Goal: Transaction & Acquisition: Purchase product/service

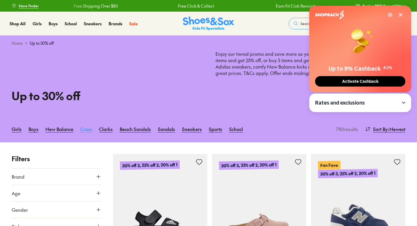
click at [86, 129] on link "Crocs" at bounding box center [86, 129] width 12 height 13
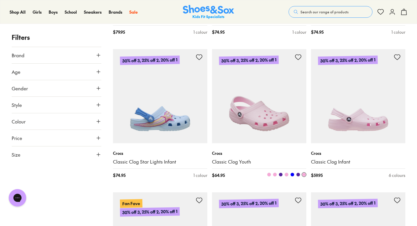
scroll to position [664, 0]
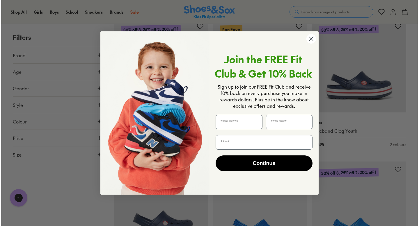
scroll to position [1009, 0]
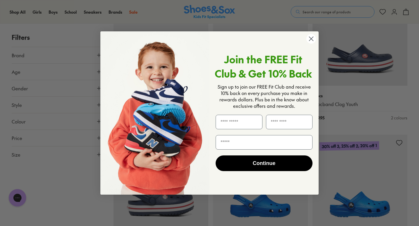
click at [311, 40] on circle "Close dialog" at bounding box center [312, 39] width 10 height 10
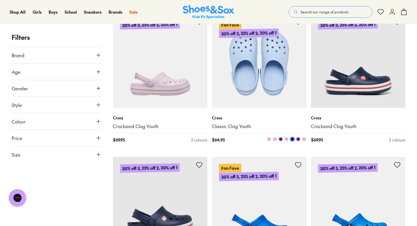
scroll to position [982, 0]
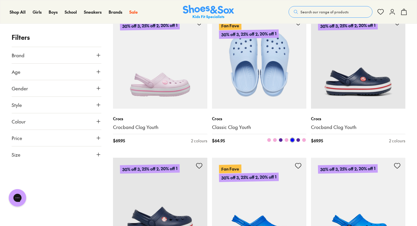
click at [276, 60] on img at bounding box center [259, 62] width 94 height 94
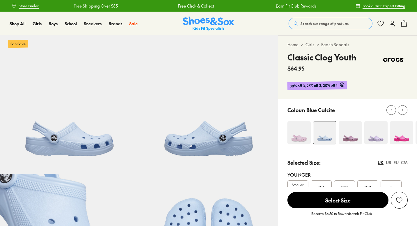
select select "*"
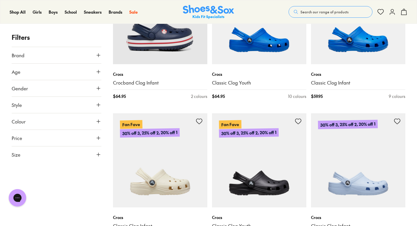
scroll to position [1236, 0]
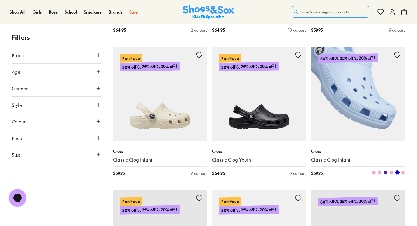
click at [375, 102] on img at bounding box center [358, 94] width 94 height 94
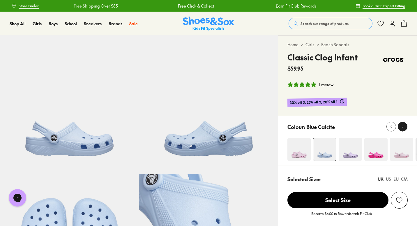
click at [401, 129] on icon at bounding box center [402, 127] width 4 height 4
select select "*"
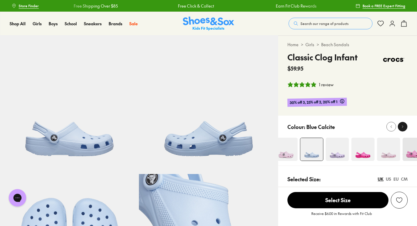
click at [401, 129] on icon at bounding box center [402, 127] width 4 height 4
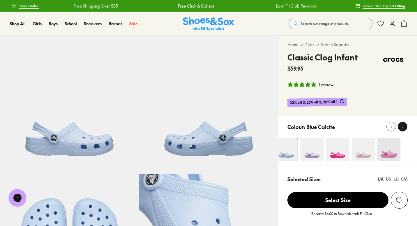
click at [401, 129] on icon at bounding box center [402, 127] width 4 height 4
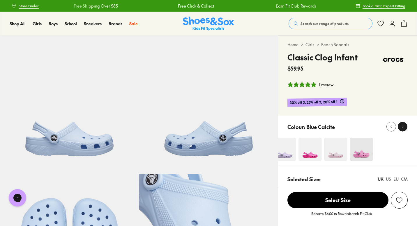
click at [401, 129] on icon at bounding box center [402, 127] width 4 height 4
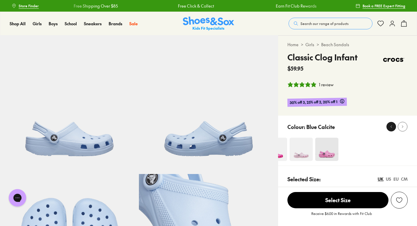
click at [392, 125] on icon at bounding box center [391, 127] width 4 height 4
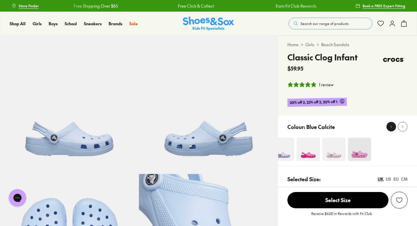
click at [392, 125] on icon at bounding box center [391, 127] width 4 height 4
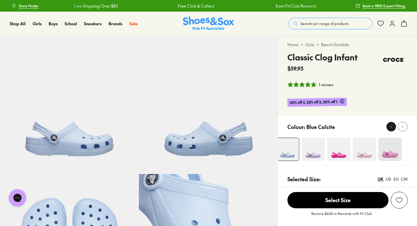
click at [392, 125] on icon at bounding box center [391, 127] width 4 height 4
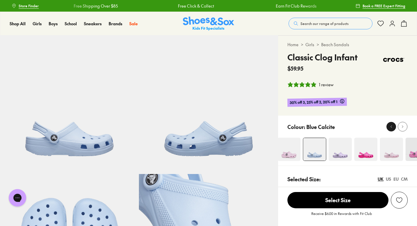
click at [392, 125] on icon at bounding box center [391, 127] width 4 height 4
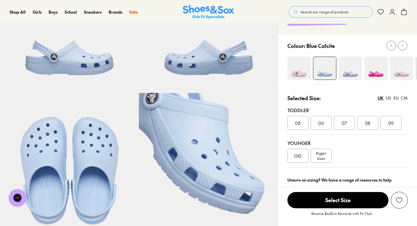
scroll to position [81, 0]
click at [394, 123] on div "09" at bounding box center [390, 123] width 21 height 14
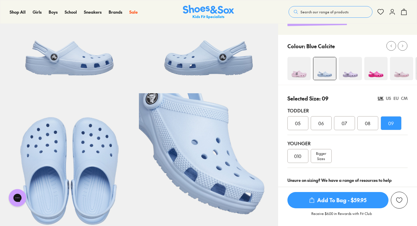
click at [388, 100] on div "US" at bounding box center [388, 98] width 5 height 6
click at [350, 201] on span "Add To Bag - $59.95" at bounding box center [337, 200] width 101 height 16
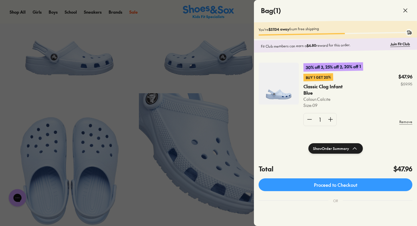
click at [407, 10] on icon at bounding box center [405, 10] width 7 height 7
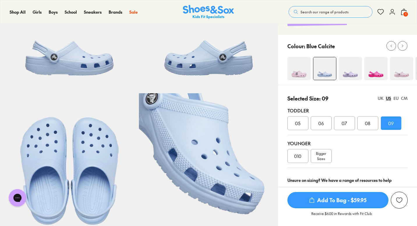
click at [317, 157] on span "Bigger Sizes" at bounding box center [321, 156] width 10 height 10
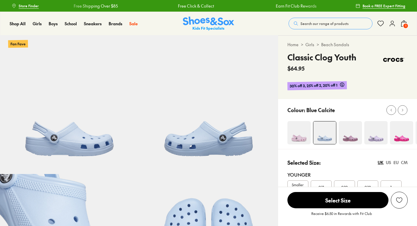
scroll to position [113, 0]
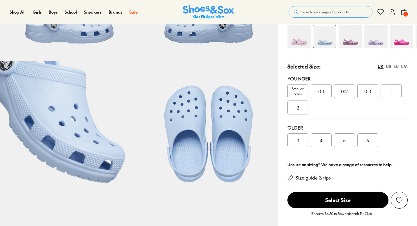
select select "*"
click at [387, 66] on div "US" at bounding box center [388, 66] width 5 height 6
click at [390, 89] on span "1" at bounding box center [390, 91] width 1 height 7
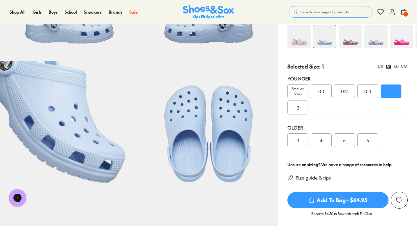
click at [337, 200] on span "Add To Bag - $64.95" at bounding box center [337, 200] width 101 height 16
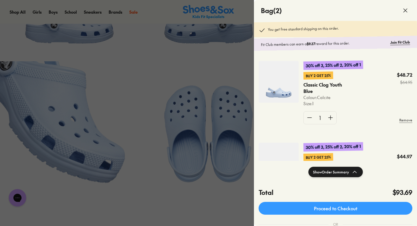
click at [403, 11] on icon at bounding box center [405, 10] width 7 height 7
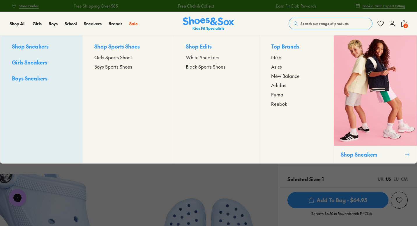
click at [212, 58] on span "White Sneakers" at bounding box center [202, 57] width 33 height 7
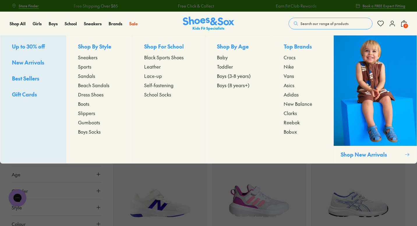
click at [84, 67] on span "Sports" at bounding box center [84, 66] width 13 height 7
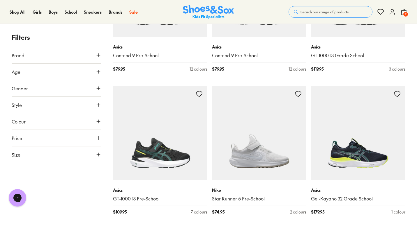
scroll to position [893, 0]
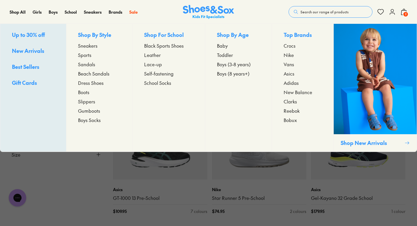
click at [94, 84] on span "Dress Shoes" at bounding box center [91, 82] width 26 height 7
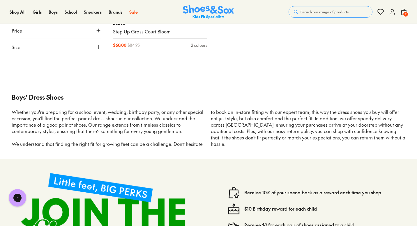
scroll to position [1202, 0]
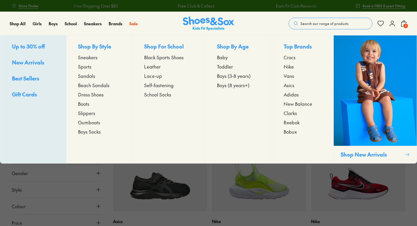
click at [89, 87] on span "Beach Sandals" at bounding box center [93, 85] width 31 height 7
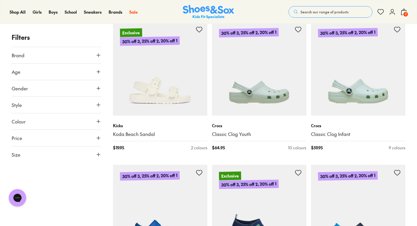
scroll to position [548, 0]
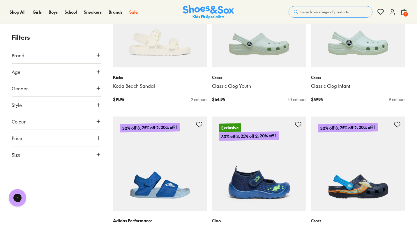
type input "***"
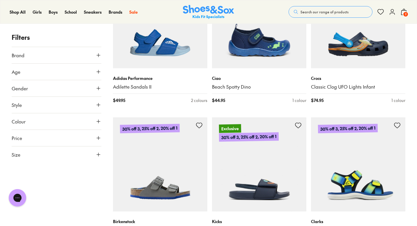
scroll to position [633, 0]
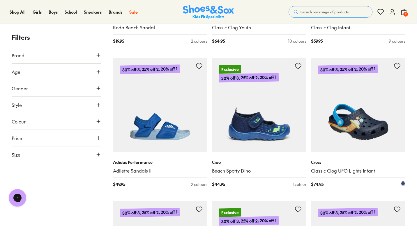
click at [365, 96] on img at bounding box center [358, 105] width 94 height 94
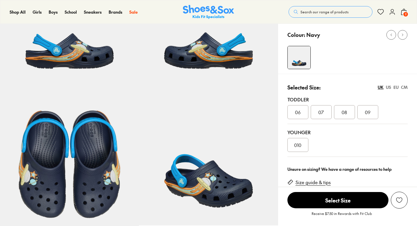
select select "*"
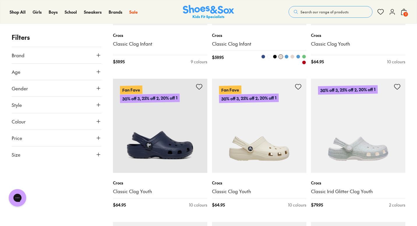
scroll to position [1909, 0]
type input "***"
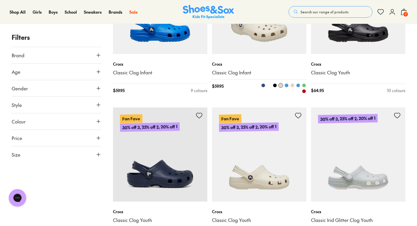
scroll to position [1856, 0]
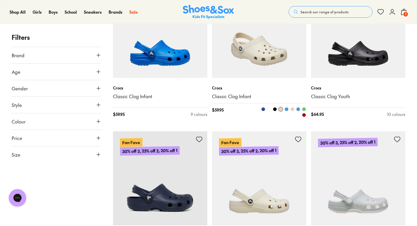
click at [292, 56] on img at bounding box center [259, 31] width 94 height 94
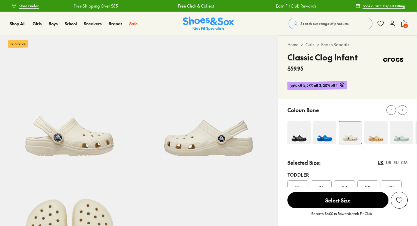
click at [299, 130] on img at bounding box center [298, 132] width 23 height 23
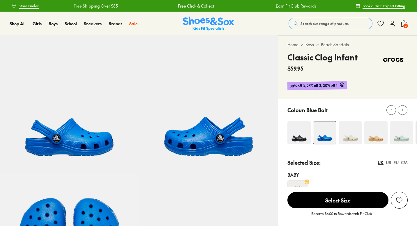
click at [396, 130] on img at bounding box center [401, 132] width 23 height 23
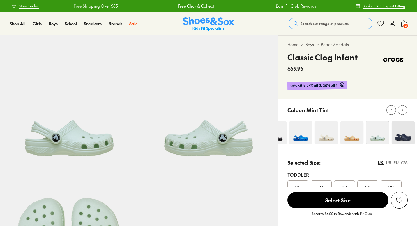
click at [404, 108] on div at bounding box center [402, 110] width 6 height 6
click at [404, 108] on icon at bounding box center [402, 110] width 4 height 4
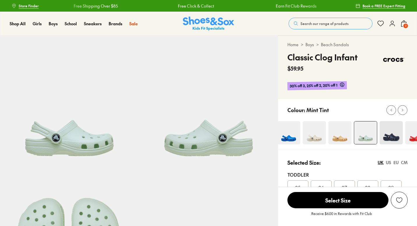
click at [404, 108] on icon at bounding box center [402, 110] width 4 height 4
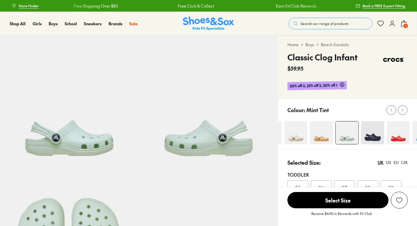
click at [404, 108] on icon at bounding box center [402, 110] width 4 height 4
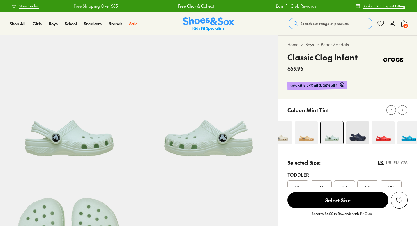
click at [404, 108] on icon at bounding box center [402, 110] width 4 height 4
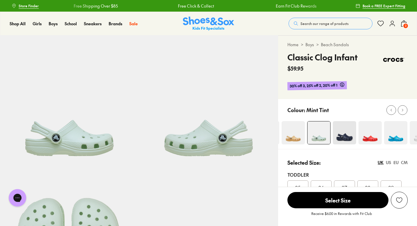
click at [404, 108] on icon at bounding box center [402, 110] width 4 height 4
select select "*"
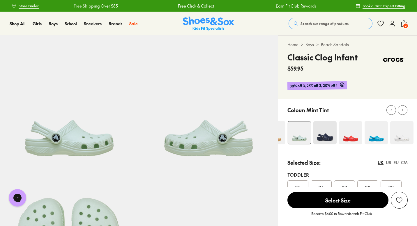
click at [404, 108] on icon at bounding box center [402, 110] width 4 height 4
click at [375, 140] on img at bounding box center [371, 132] width 23 height 23
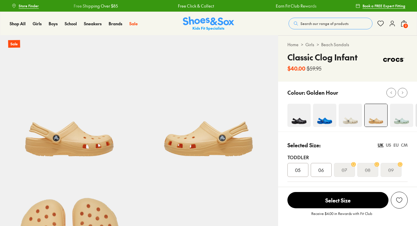
click at [402, 115] on img at bounding box center [401, 115] width 23 height 23
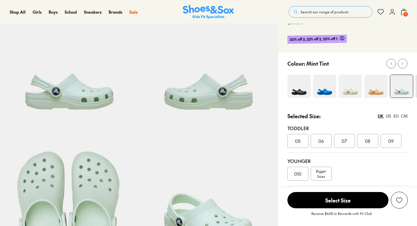
select select "*"
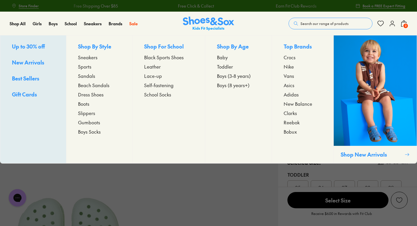
click at [88, 59] on span "Sneakers" at bounding box center [88, 57] width 20 height 7
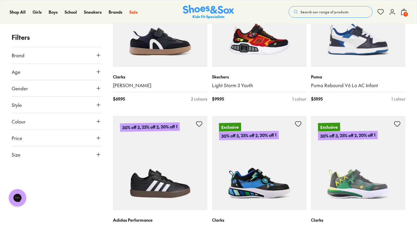
scroll to position [874, 0]
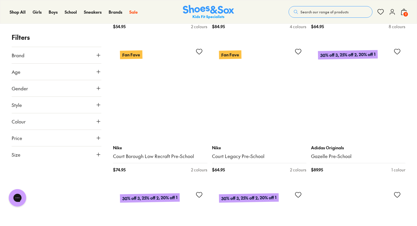
scroll to position [2727, 0]
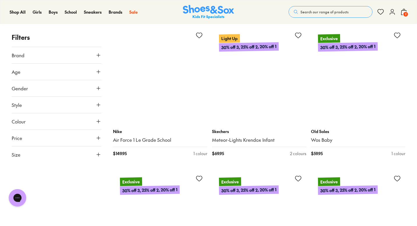
scroll to position [3552, 0]
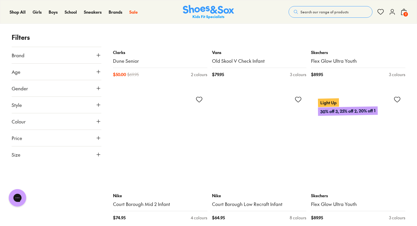
scroll to position [5927, 0]
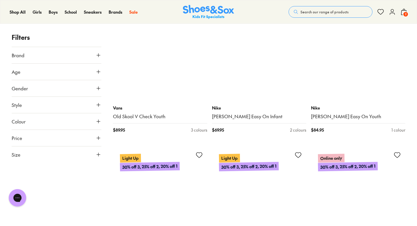
scroll to position [7312, 0]
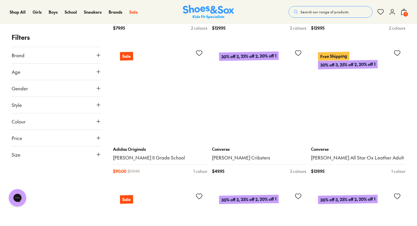
scroll to position [8569, 0]
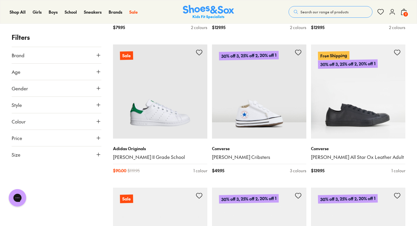
click at [98, 158] on button "Size" at bounding box center [57, 155] width 90 height 16
click at [80, 173] on button "US" at bounding box center [85, 169] width 29 height 11
click at [15, 177] on button "09" at bounding box center [21, 180] width 19 height 14
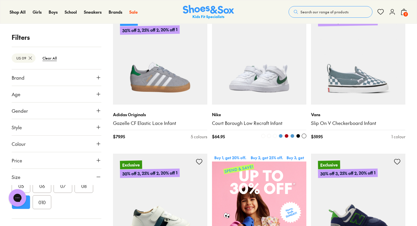
scroll to position [120, 0]
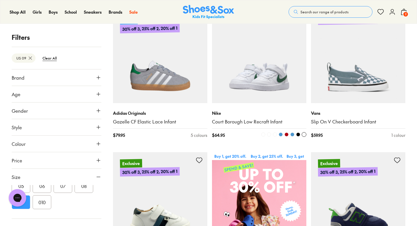
click at [261, 73] on img at bounding box center [259, 56] width 94 height 94
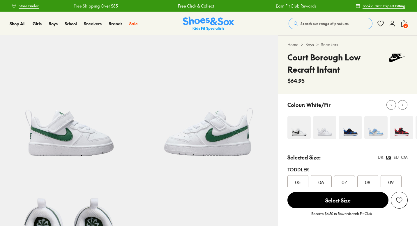
click at [327, 128] on img at bounding box center [324, 127] width 23 height 23
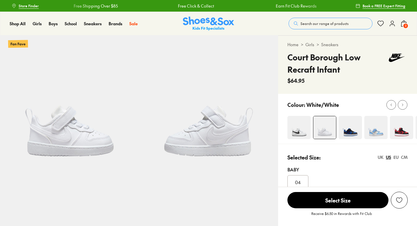
click at [293, 131] on img at bounding box center [298, 127] width 23 height 23
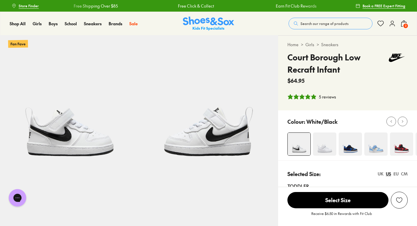
select select "*"
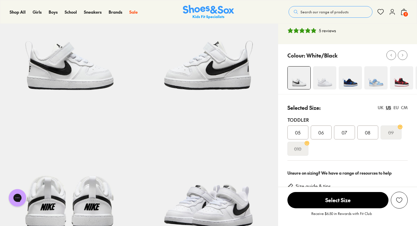
scroll to position [67, 0]
click at [324, 77] on img at bounding box center [324, 77] width 23 height 23
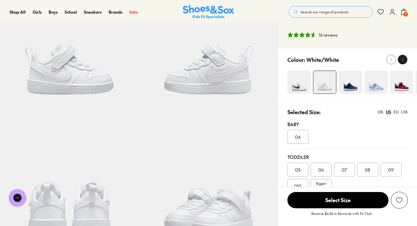
click at [404, 63] on button at bounding box center [403, 60] width 10 height 10
select select "*"
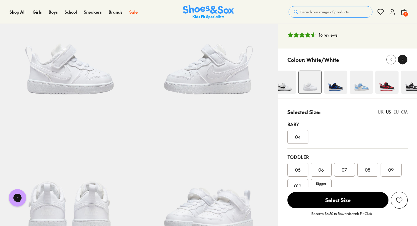
click at [404, 60] on icon at bounding box center [402, 60] width 4 height 4
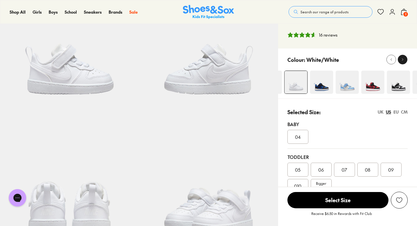
click at [403, 61] on icon at bounding box center [402, 60] width 4 height 4
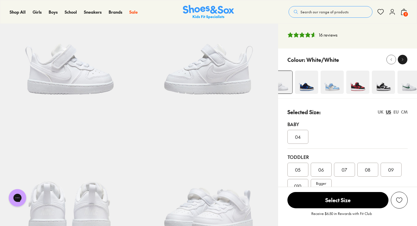
click at [403, 61] on icon at bounding box center [402, 60] width 4 height 4
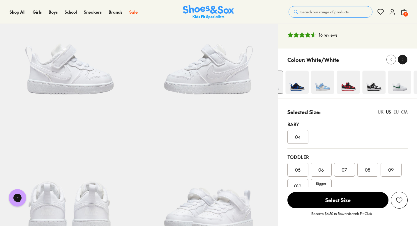
click at [403, 61] on icon at bounding box center [402, 60] width 4 height 4
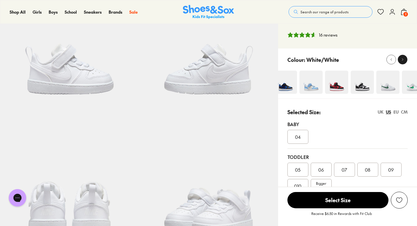
click at [403, 61] on icon at bounding box center [402, 60] width 4 height 4
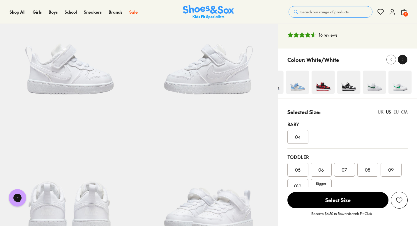
click at [403, 61] on icon at bounding box center [402, 60] width 4 height 4
click at [375, 92] on img at bounding box center [373, 82] width 23 height 23
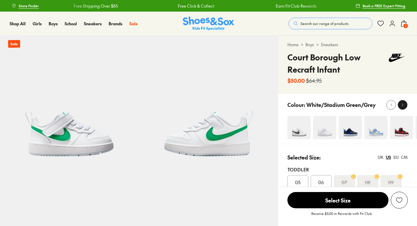
click at [402, 103] on icon at bounding box center [402, 105] width 4 height 4
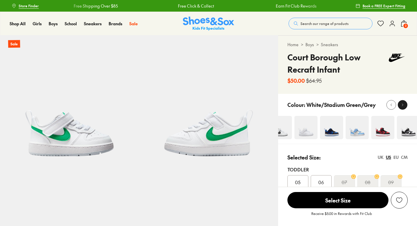
click at [402, 103] on icon at bounding box center [402, 105] width 4 height 4
select select "*"
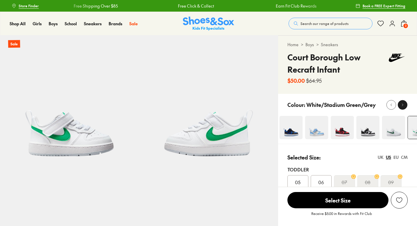
click at [402, 103] on icon at bounding box center [402, 105] width 4 height 4
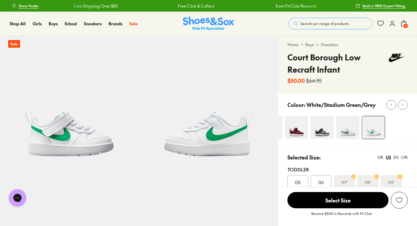
click at [355, 125] on img at bounding box center [347, 127] width 23 height 23
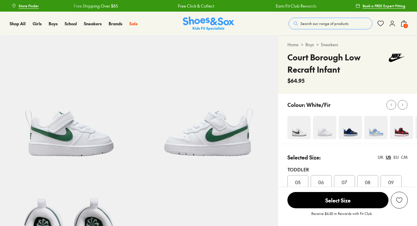
scroll to position [38, 0]
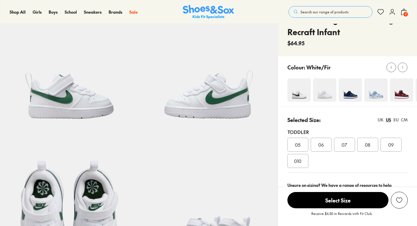
select select "*"
click at [391, 146] on span "09" at bounding box center [391, 144] width 6 height 7
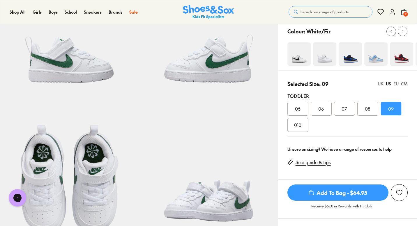
scroll to position [73, 0]
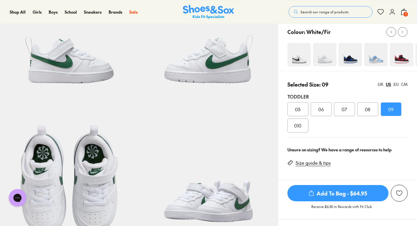
click at [333, 194] on span "Add To Bag - $64.95" at bounding box center [337, 193] width 101 height 16
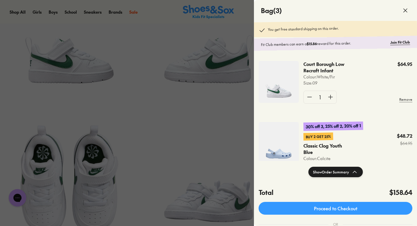
click at [174, 61] on div at bounding box center [208, 113] width 417 height 226
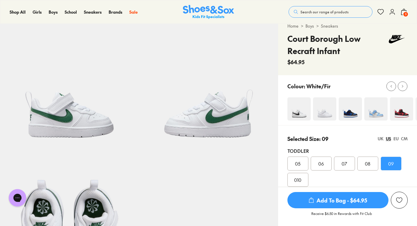
scroll to position [0, 0]
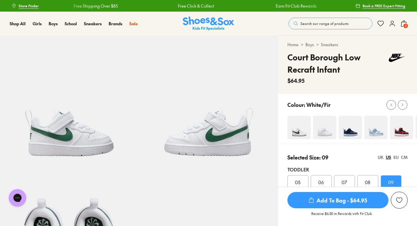
click at [325, 25] on span "Search our range of products" at bounding box center [324, 23] width 48 height 5
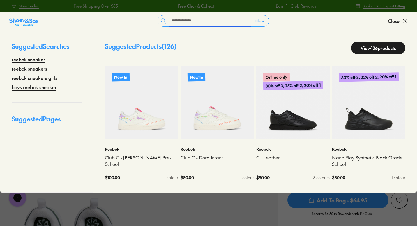
type input "**********"
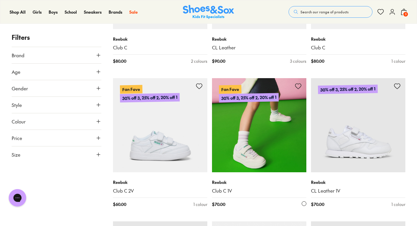
scroll to position [3201, 0]
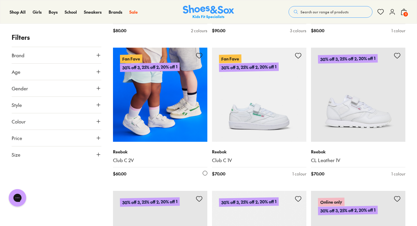
click at [185, 102] on img at bounding box center [160, 95] width 94 height 94
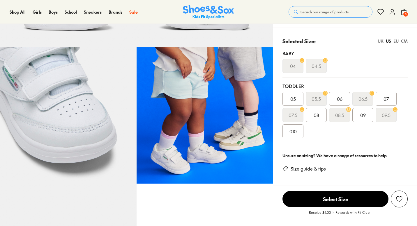
click at [366, 113] on span "09" at bounding box center [363, 115] width 6 height 7
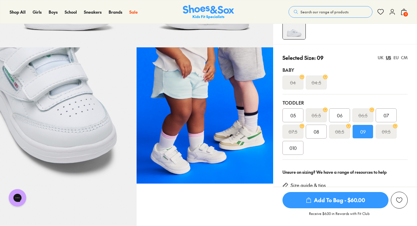
select select "*"
click at [335, 200] on span "Add To Bag - $60.00" at bounding box center [335, 200] width 106 height 16
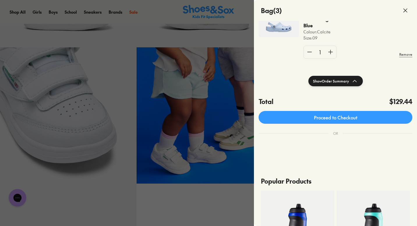
scroll to position [94, 0]
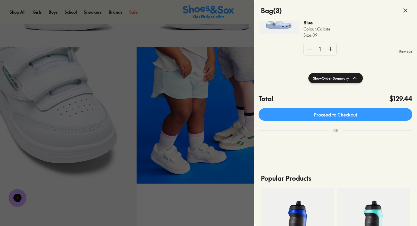
click at [358, 79] on button "Show Order Summary" at bounding box center [335, 78] width 54 height 10
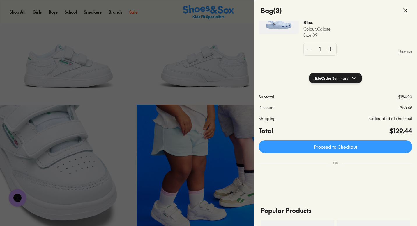
scroll to position [0, 0]
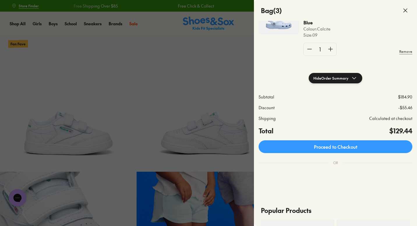
click at [355, 79] on icon at bounding box center [353, 78] width 7 height 7
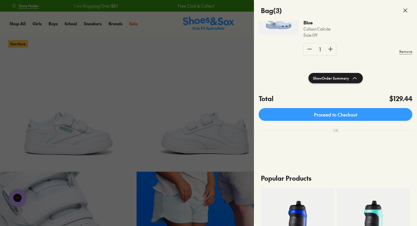
click at [407, 9] on use at bounding box center [404, 10] width 3 height 3
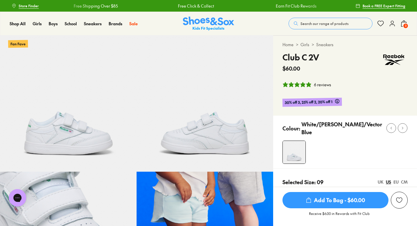
click at [330, 46] on link "Sneakers" at bounding box center [324, 45] width 17 height 6
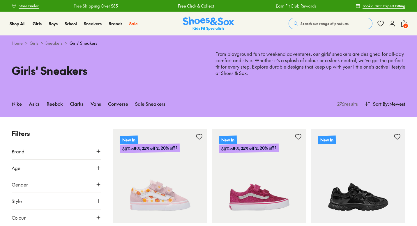
scroll to position [60, 0]
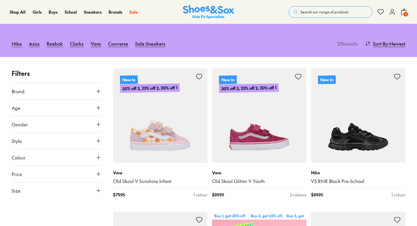
click at [99, 123] on icon at bounding box center [98, 125] width 6 height 6
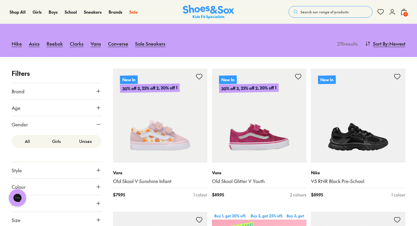
scroll to position [0, 0]
click at [80, 144] on label "Unisex" at bounding box center [85, 141] width 29 height 11
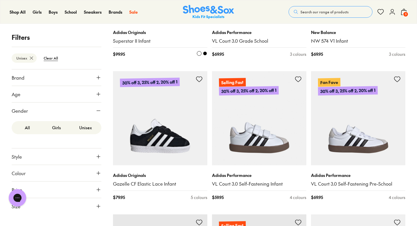
scroll to position [488, 0]
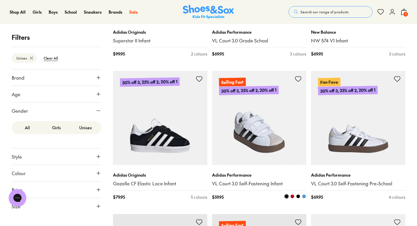
click at [267, 132] on img at bounding box center [259, 118] width 94 height 94
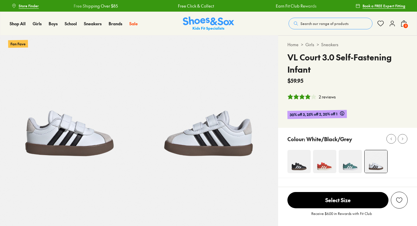
scroll to position [64, 0]
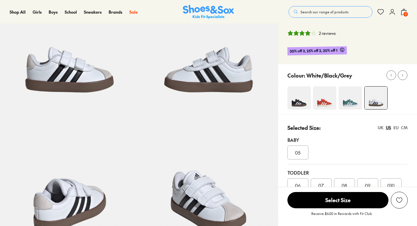
select select "*"
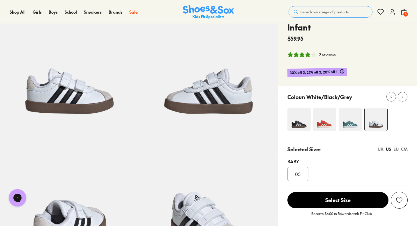
scroll to position [29, 0]
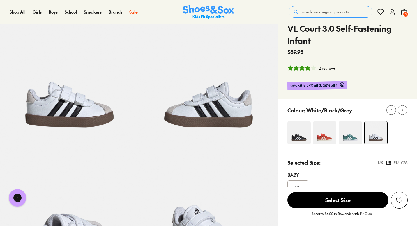
click at [316, 67] on icon "4 stars, 2 ratings" at bounding box center [314, 68] width 6 height 6
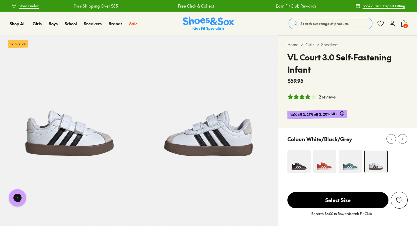
scroll to position [0, 0]
click at [305, 166] on img at bounding box center [298, 161] width 23 height 23
click at [360, 168] on img at bounding box center [350, 161] width 23 height 23
click at [352, 166] on img at bounding box center [350, 161] width 23 height 23
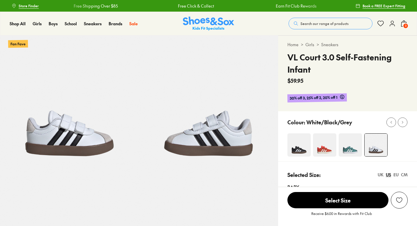
select select "*"
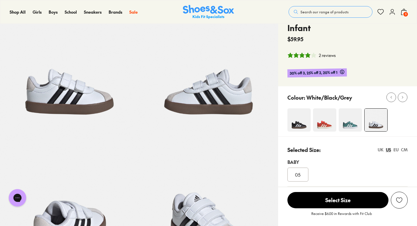
scroll to position [41, 0]
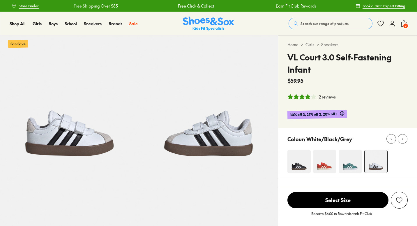
select select "*"
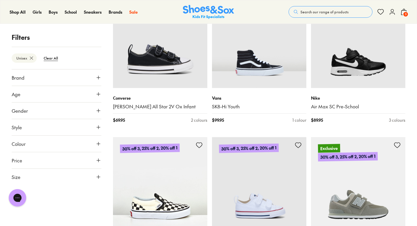
scroll to position [996, 0]
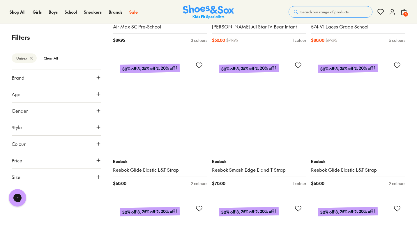
scroll to position [2525, 0]
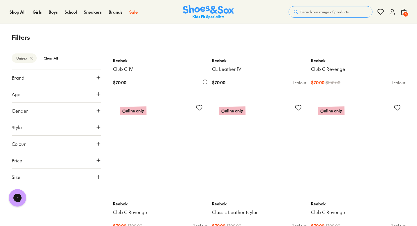
scroll to position [4356, 0]
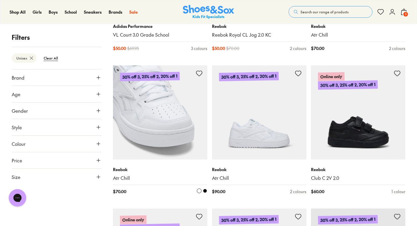
scroll to position [4812, 0]
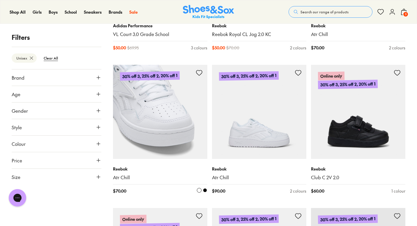
click at [169, 80] on img at bounding box center [160, 112] width 94 height 94
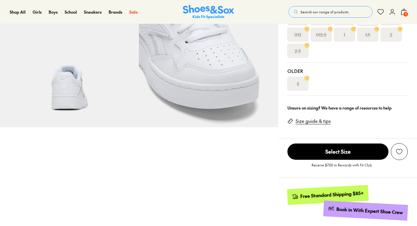
select select "*"
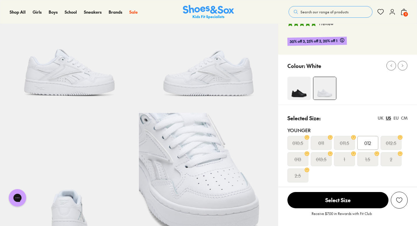
scroll to position [61, 0]
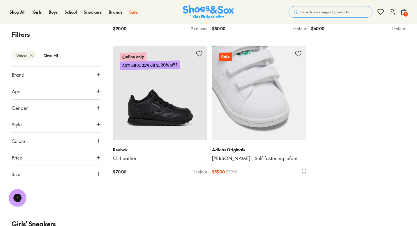
scroll to position [543, 0]
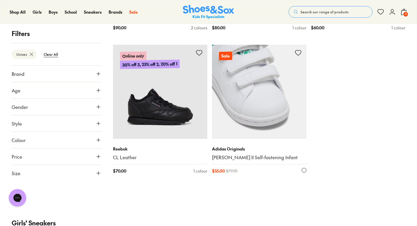
click at [270, 96] on img at bounding box center [259, 92] width 94 height 94
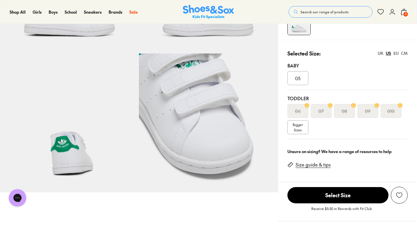
select select "*"
click at [297, 111] on s "06" at bounding box center [298, 111] width 6 height 7
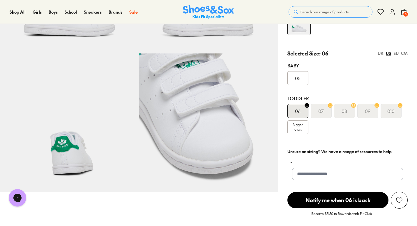
click at [293, 131] on span "Bigger Sizes" at bounding box center [298, 127] width 10 height 10
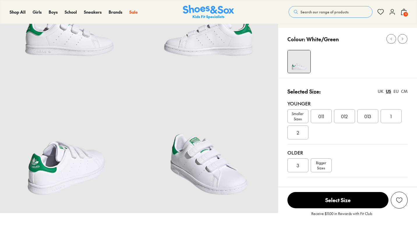
select select "*"
click at [391, 114] on span "1" at bounding box center [390, 116] width 1 height 7
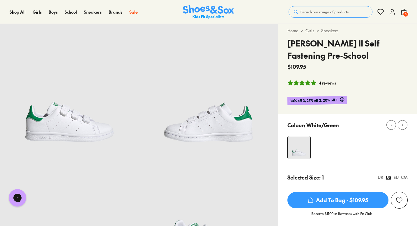
scroll to position [1, 0]
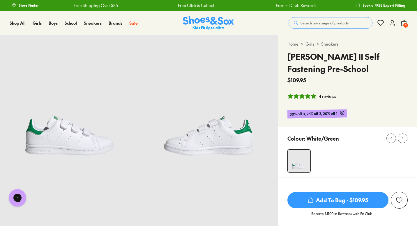
click at [336, 197] on span "Add To Bag - $109.95" at bounding box center [337, 200] width 101 height 16
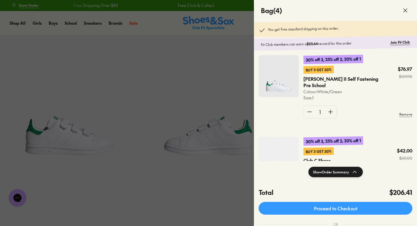
scroll to position [0, 0]
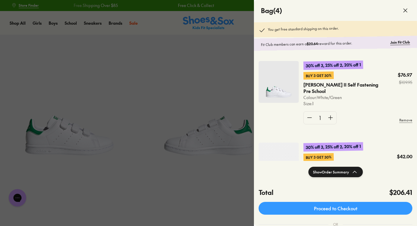
click at [405, 11] on use at bounding box center [404, 10] width 3 height 3
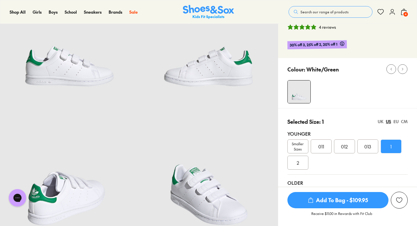
scroll to position [68, 0]
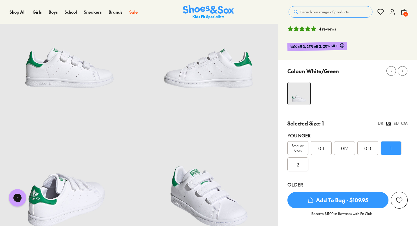
click at [320, 12] on span "Search our range of products" at bounding box center [324, 11] width 48 height 5
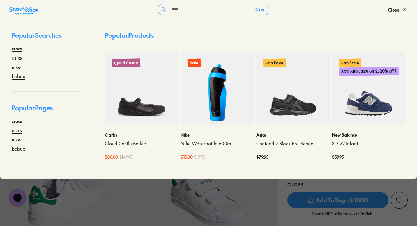
type input "*****"
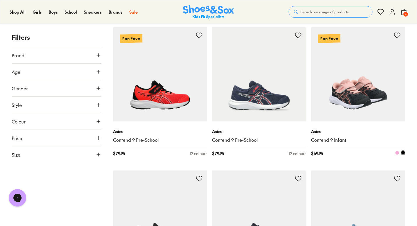
scroll to position [600, 0]
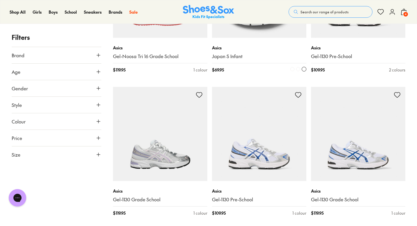
scroll to position [2018, 0]
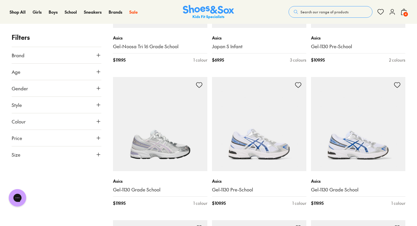
click at [334, 11] on span "Search our range of products" at bounding box center [324, 11] width 48 height 5
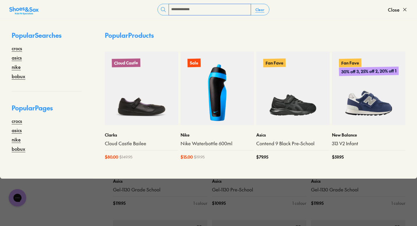
type input "**********"
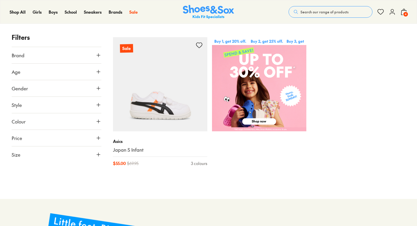
scroll to position [193, 0]
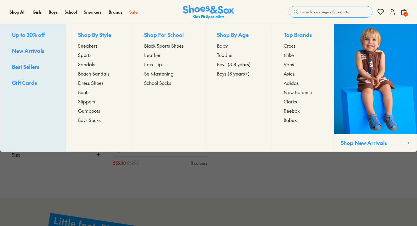
click at [94, 74] on span "Beach Sandals" at bounding box center [93, 73] width 31 height 7
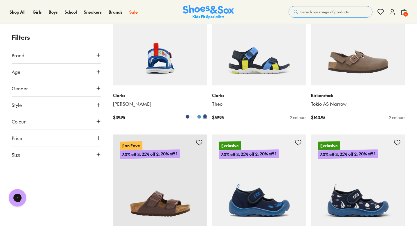
scroll to position [1052, 0]
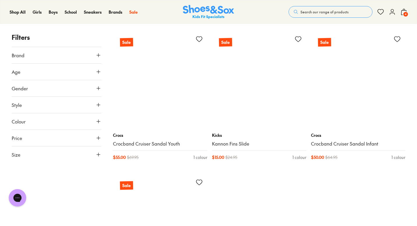
scroll to position [2956, 0]
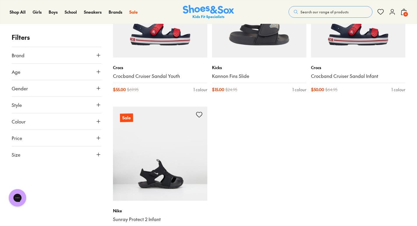
type input "***"
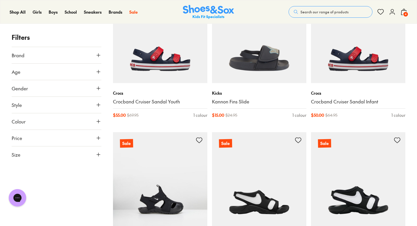
scroll to position [2952, 0]
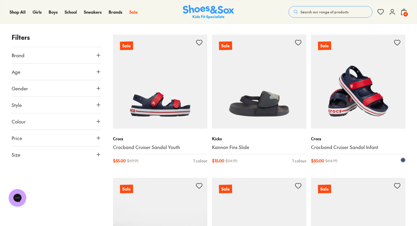
click at [330, 107] on img at bounding box center [358, 82] width 94 height 94
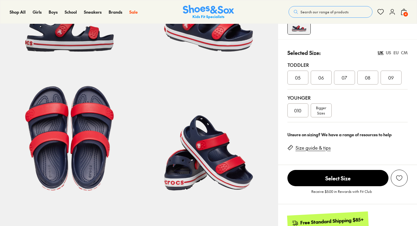
select select "*"
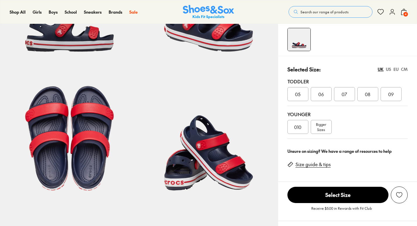
scroll to position [83, 0]
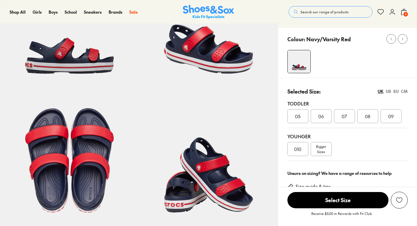
click at [390, 116] on span "09" at bounding box center [391, 116] width 6 height 7
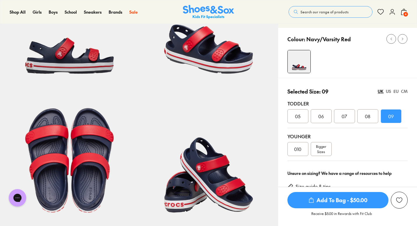
click at [387, 89] on div "US" at bounding box center [388, 91] width 5 height 6
click at [349, 199] on span "Add To Bag - $50.00" at bounding box center [337, 200] width 101 height 16
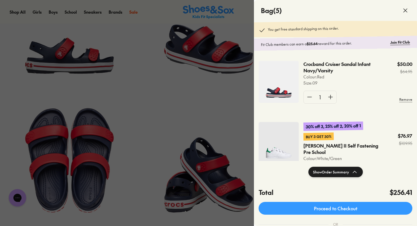
scroll to position [2, 0]
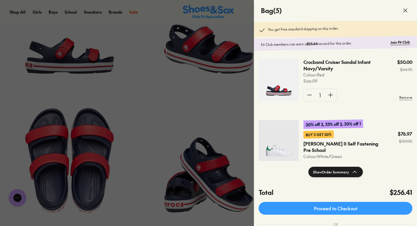
click at [405, 13] on icon at bounding box center [405, 10] width 7 height 7
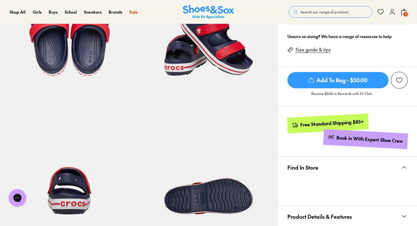
scroll to position [224, 0]
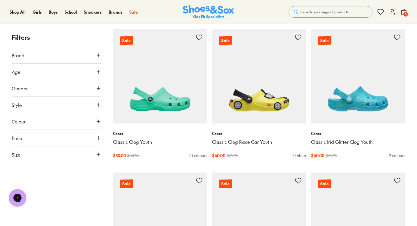
scroll to position [2126, 0]
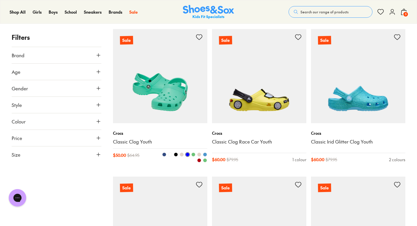
type input "***"
click at [169, 103] on img at bounding box center [160, 76] width 94 height 94
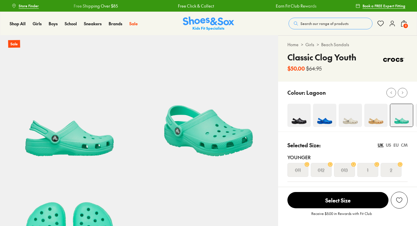
scroll to position [56, 0]
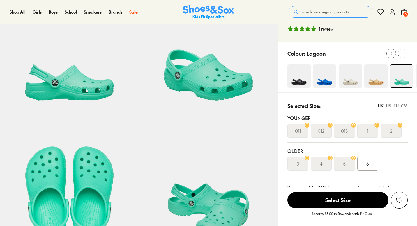
select select "*"
click at [402, 56] on div at bounding box center [402, 54] width 6 height 6
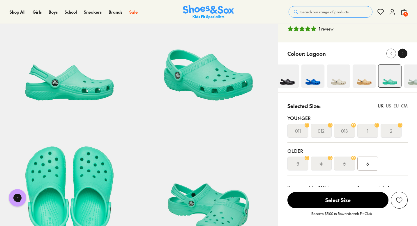
click at [402, 56] on div at bounding box center [402, 54] width 6 height 6
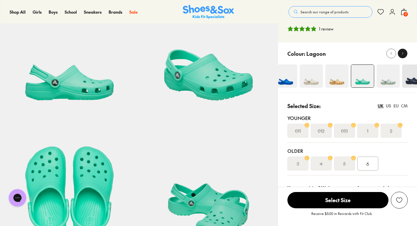
click at [402, 56] on div at bounding box center [402, 54] width 6 height 6
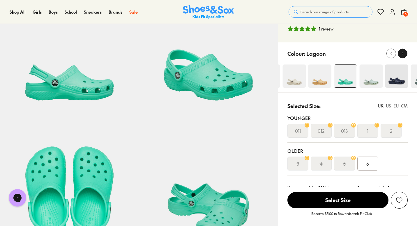
click at [402, 56] on div at bounding box center [402, 54] width 6 height 6
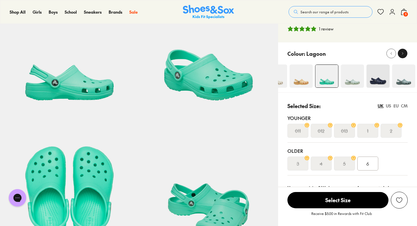
click at [402, 56] on div at bounding box center [402, 54] width 6 height 6
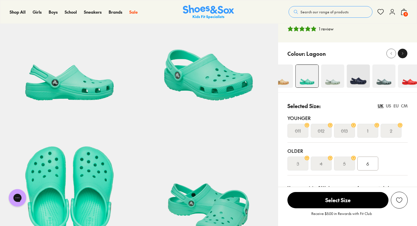
click at [402, 56] on div at bounding box center [402, 54] width 6 height 6
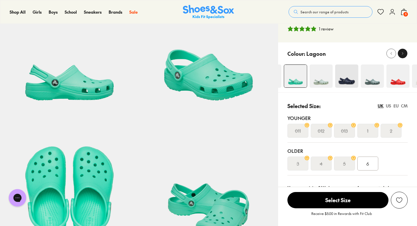
click at [402, 56] on div at bounding box center [402, 54] width 6 height 6
click at [367, 81] on img at bounding box center [370, 76] width 23 height 23
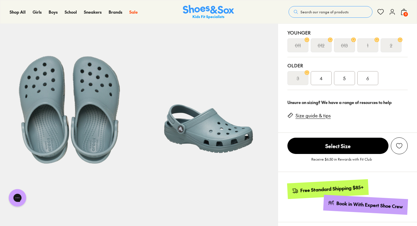
select select "*"
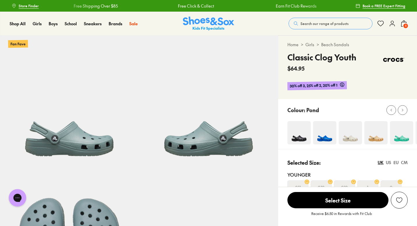
click at [224, 24] on img at bounding box center [208, 24] width 51 height 14
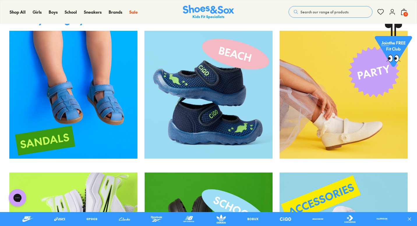
scroll to position [939, 0]
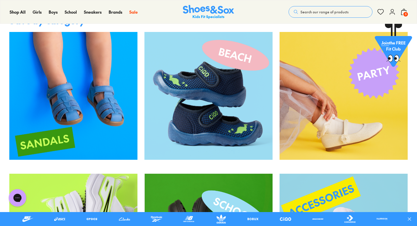
click at [93, 78] on img at bounding box center [73, 96] width 128 height 128
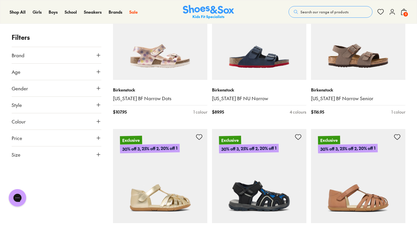
scroll to position [1141, 0]
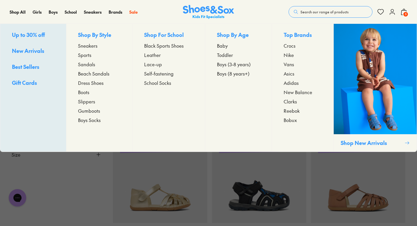
click at [83, 64] on span "Sandals" at bounding box center [86, 64] width 17 height 7
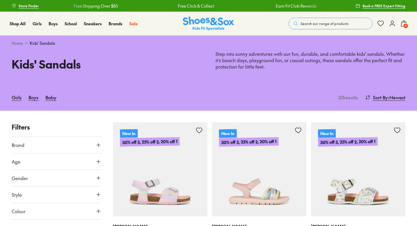
type input "***"
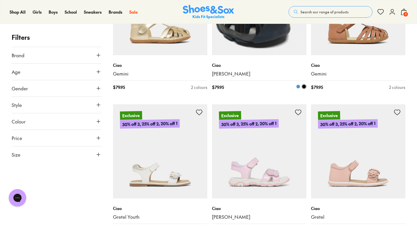
scroll to position [1318, 0]
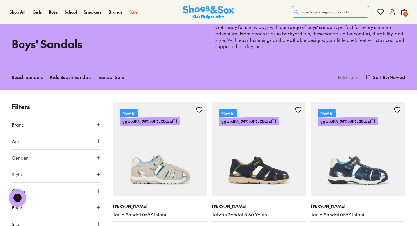
scroll to position [15, 0]
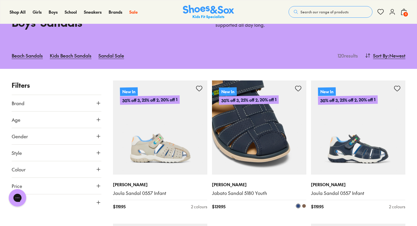
type input "***"
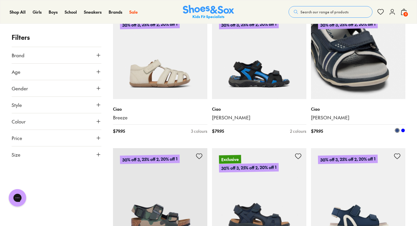
scroll to position [874, 0]
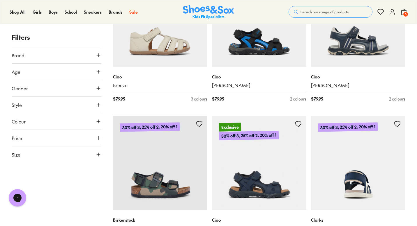
click at [377, 169] on img at bounding box center [358, 163] width 94 height 94
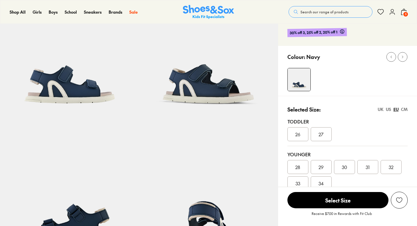
scroll to position [64, 0]
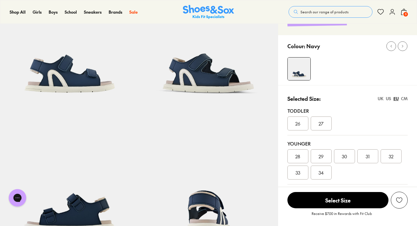
select select "*"
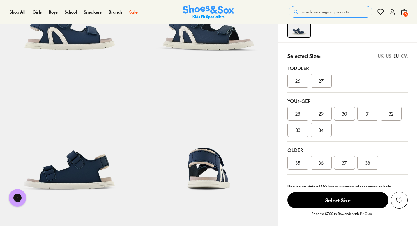
scroll to position [24, 0]
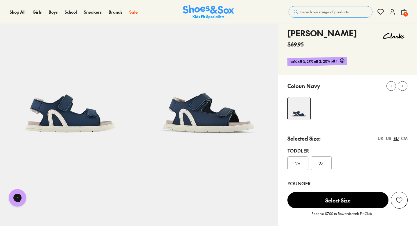
click at [189, 122] on img at bounding box center [208, 80] width 139 height 139
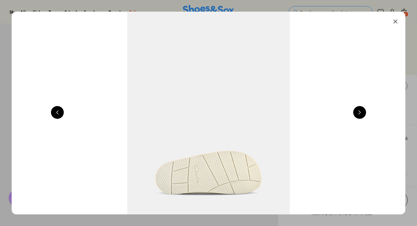
scroll to position [0, 792]
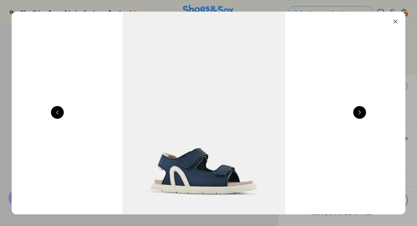
click at [362, 113] on button at bounding box center [359, 112] width 13 height 13
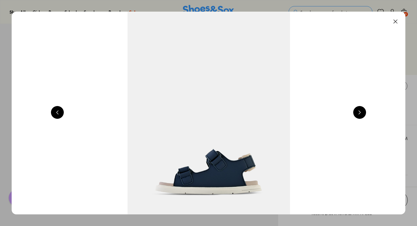
click at [362, 113] on button at bounding box center [359, 112] width 13 height 13
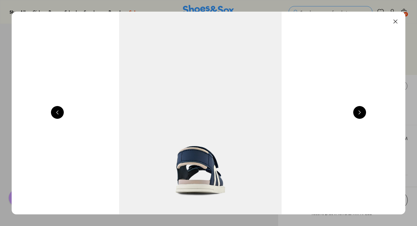
click at [362, 113] on button at bounding box center [359, 112] width 13 height 13
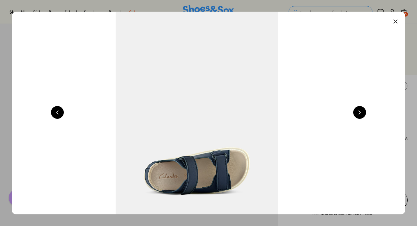
click at [362, 113] on button at bounding box center [359, 112] width 13 height 13
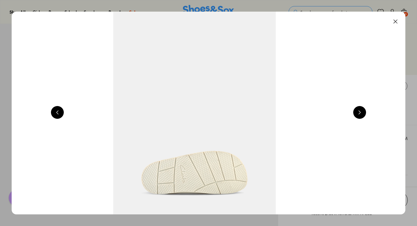
click at [362, 113] on button at bounding box center [359, 112] width 13 height 13
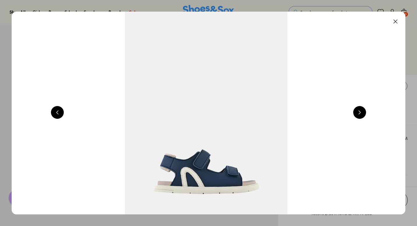
click at [364, 111] on button at bounding box center [359, 112] width 13 height 13
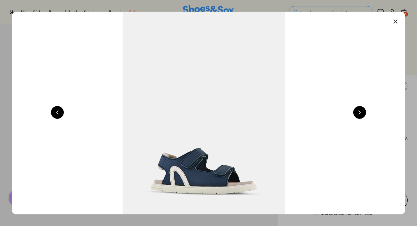
click at [364, 111] on button at bounding box center [359, 112] width 13 height 13
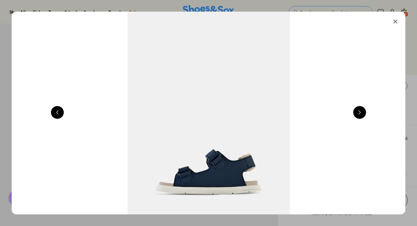
scroll to position [0, 1188]
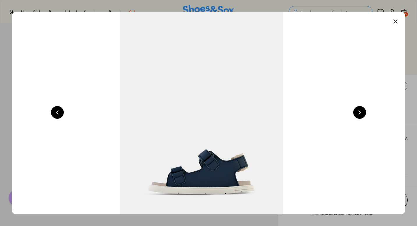
click at [398, 24] on button at bounding box center [395, 21] width 13 height 13
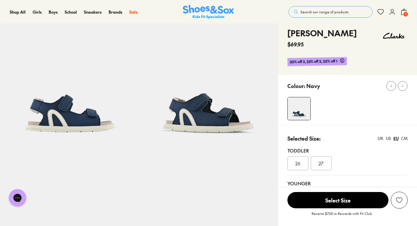
click at [389, 138] on div "US" at bounding box center [388, 139] width 5 height 6
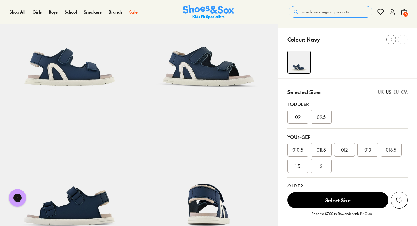
scroll to position [86, 0]
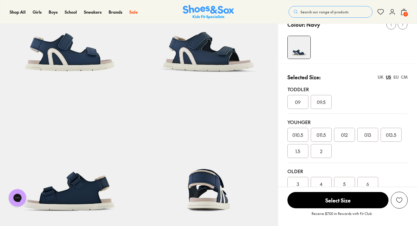
click at [296, 102] on span "09" at bounding box center [298, 102] width 6 height 7
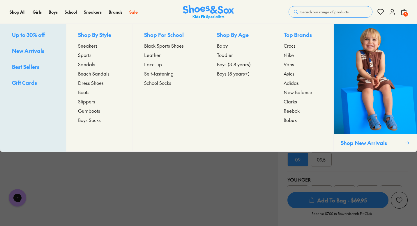
scroll to position [24, 0]
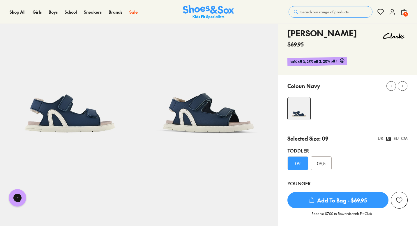
click at [339, 212] on p "Receive $7.00 in Rewards with Fit Club" at bounding box center [341, 216] width 60 height 10
click at [340, 203] on span "Add To Bag - $69.95" at bounding box center [337, 200] width 101 height 16
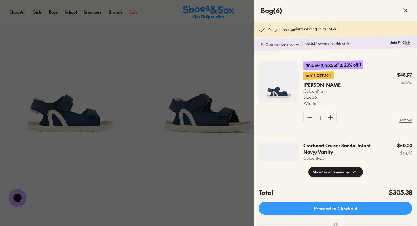
click at [174, 114] on div at bounding box center [208, 113] width 417 height 226
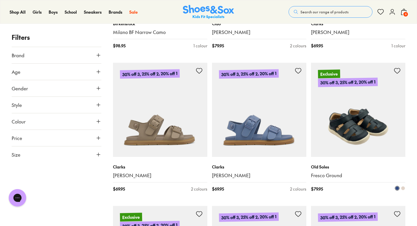
click at [358, 123] on img at bounding box center [358, 110] width 94 height 94
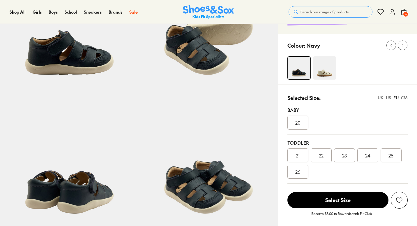
scroll to position [109, 0]
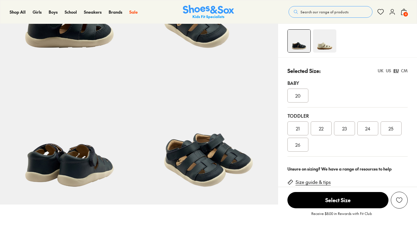
select select "*"
click at [388, 72] on div "US" at bounding box center [388, 71] width 5 height 6
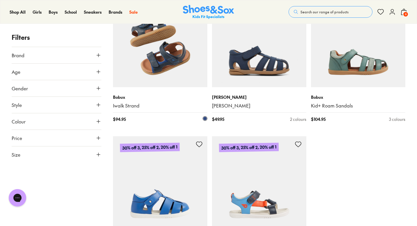
type input "***"
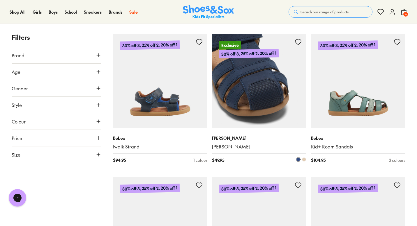
scroll to position [1372, 0]
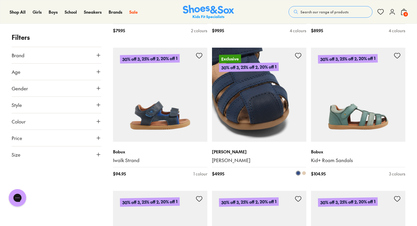
click at [280, 78] on img at bounding box center [259, 95] width 94 height 94
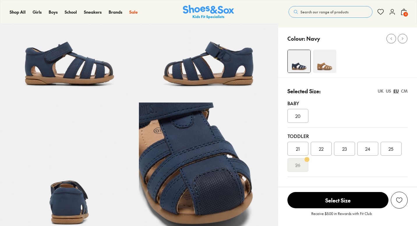
select select "*"
click at [386, 91] on div "US" at bounding box center [388, 91] width 5 height 6
click at [392, 146] on span "09" at bounding box center [391, 149] width 6 height 7
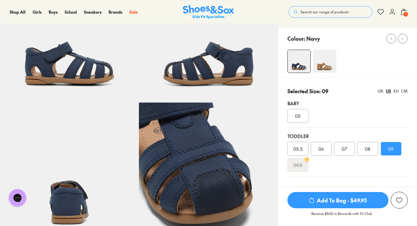
click at [330, 201] on span "Add To Bag - $49.95" at bounding box center [337, 200] width 101 height 16
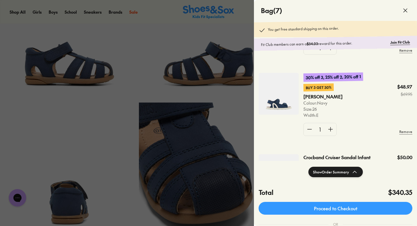
scroll to position [60, 0]
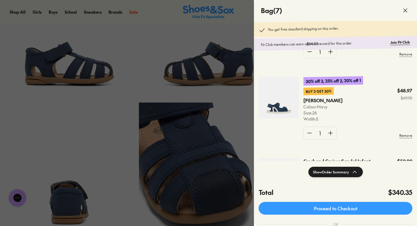
click at [406, 11] on use at bounding box center [404, 10] width 3 height 3
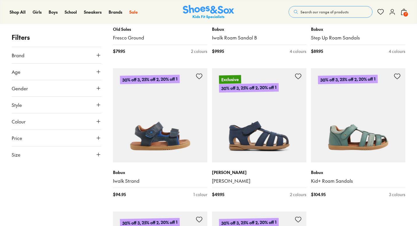
scroll to position [1466, 0]
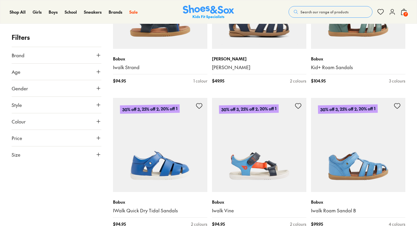
type input "***"
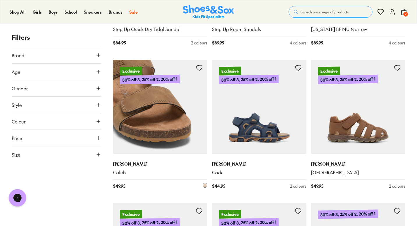
scroll to position [2080, 0]
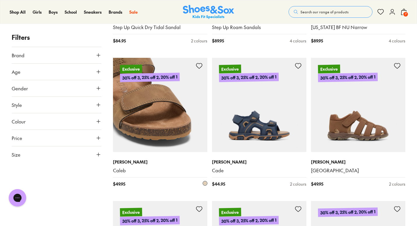
click at [174, 122] on img at bounding box center [160, 105] width 94 height 94
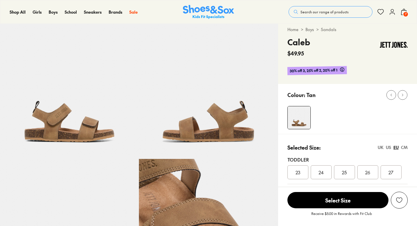
select select "*"
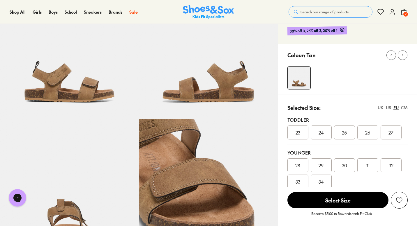
click at [388, 108] on div "US" at bounding box center [388, 108] width 5 height 6
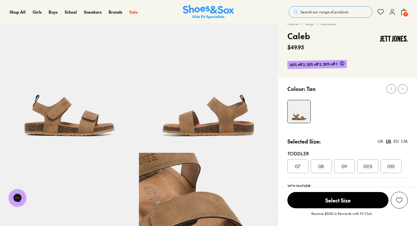
scroll to position [15, 0]
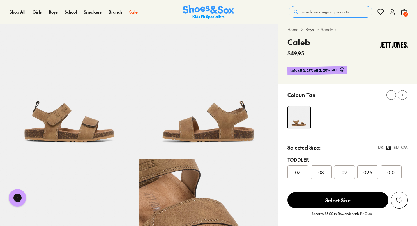
click at [346, 170] on span "09" at bounding box center [344, 172] width 6 height 7
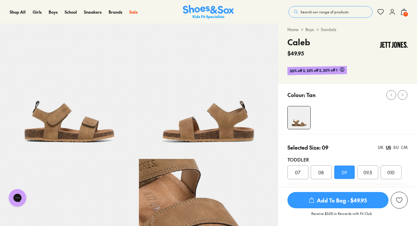
click at [345, 201] on span "Add To Bag - $49.95" at bounding box center [337, 200] width 101 height 16
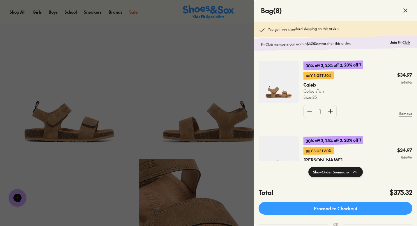
click at [406, 12] on icon at bounding box center [405, 10] width 7 height 7
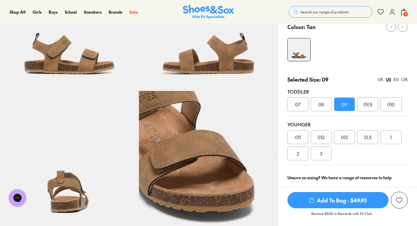
scroll to position [94, 0]
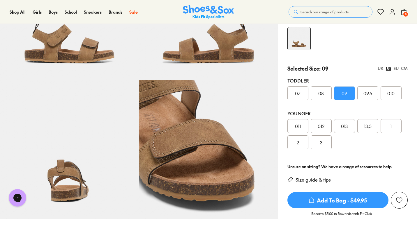
click at [389, 125] on div "1" at bounding box center [390, 126] width 21 height 14
click at [336, 201] on span "Add To Bag - $49.95" at bounding box center [337, 200] width 101 height 16
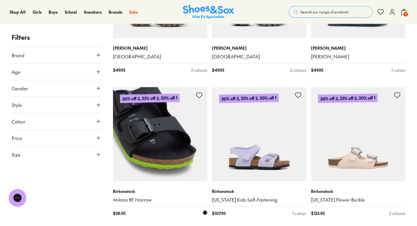
scroll to position [857, 0]
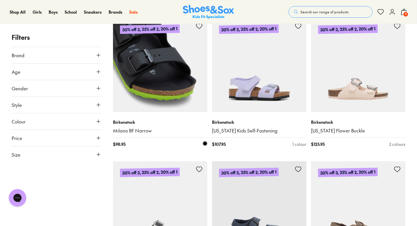
click at [189, 79] on img at bounding box center [160, 65] width 94 height 94
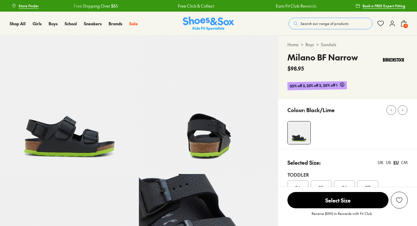
click at [92, 140] on img at bounding box center [69, 105] width 139 height 139
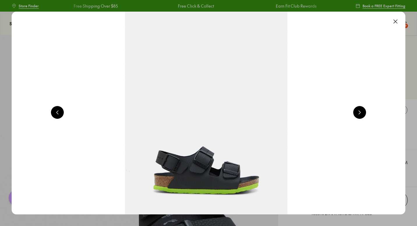
select select "*"
click at [400, 22] on button at bounding box center [395, 21] width 13 height 13
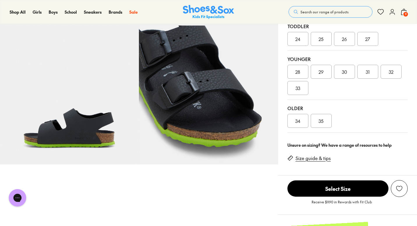
scroll to position [149, 0]
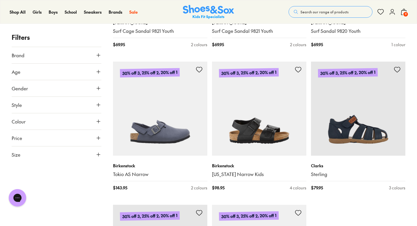
scroll to position [1389, 0]
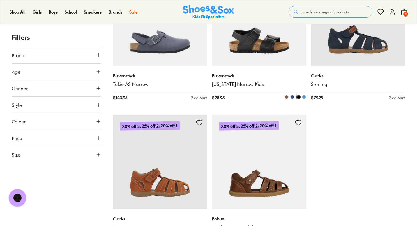
scroll to position [1507, 0]
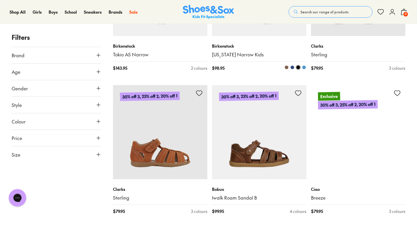
type input "***"
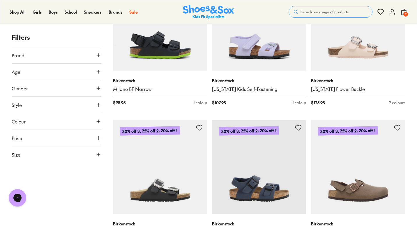
scroll to position [898, 0]
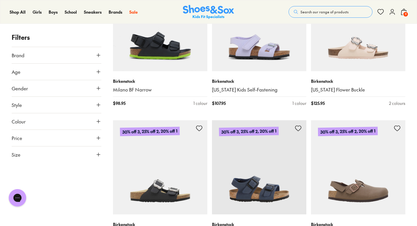
click at [255, 178] on img at bounding box center [259, 168] width 94 height 94
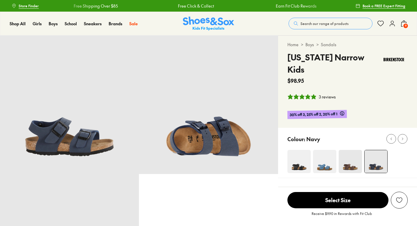
select select "*"
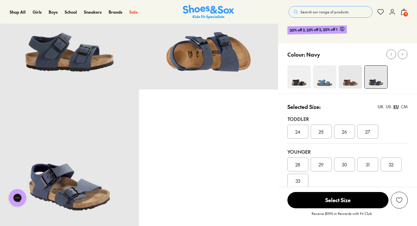
scroll to position [107, 0]
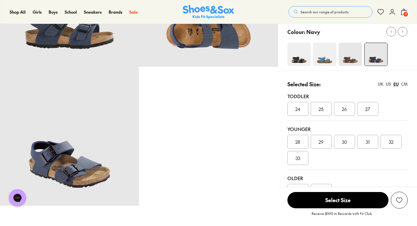
click at [389, 81] on div "US" at bounding box center [388, 84] width 5 height 6
click at [392, 135] on div "1" at bounding box center [390, 142] width 21 height 14
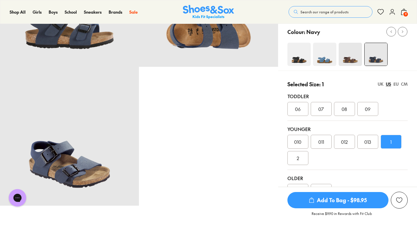
click at [345, 200] on span "Add To Bag - $98.95" at bounding box center [337, 200] width 101 height 16
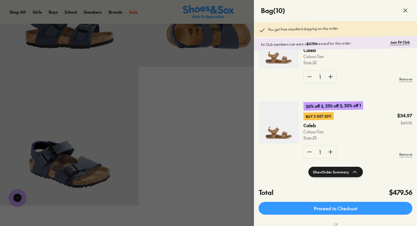
scroll to position [117, 0]
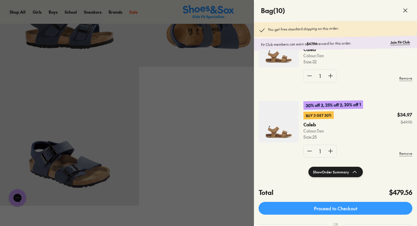
click at [275, 130] on img at bounding box center [278, 122] width 40 height 42
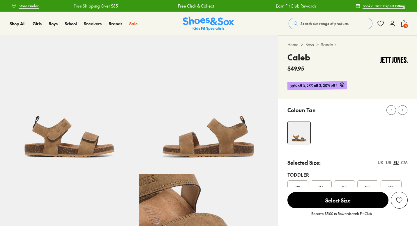
select select "*"
click at [389, 59] on img at bounding box center [394, 59] width 28 height 17
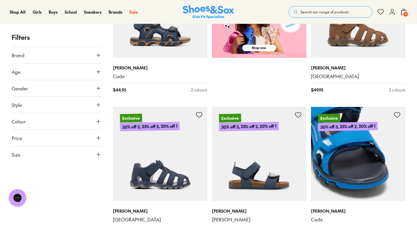
scroll to position [299, 0]
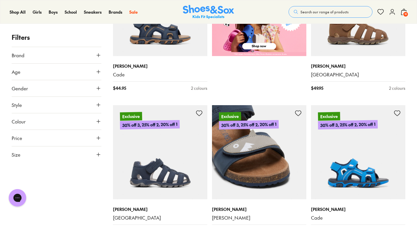
click at [245, 166] on img at bounding box center [259, 152] width 94 height 94
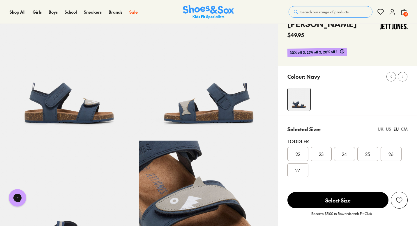
select select "*"
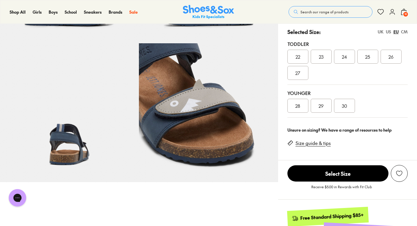
scroll to position [132, 0]
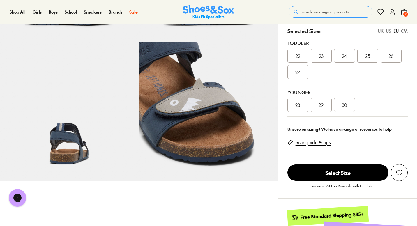
click at [390, 31] on div "US" at bounding box center [388, 31] width 5 height 6
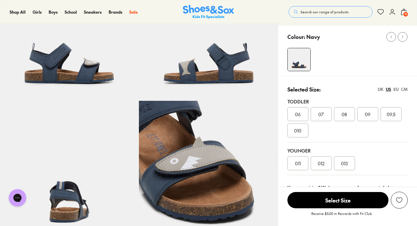
scroll to position [37, 0]
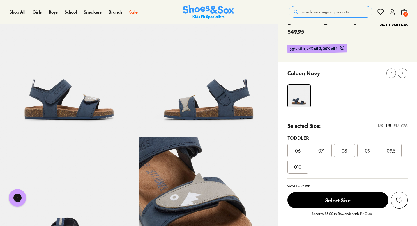
click at [372, 153] on div "09" at bounding box center [367, 151] width 21 height 14
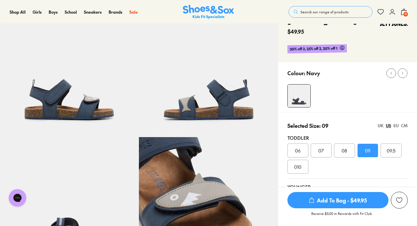
click at [344, 201] on span "Add To Bag - $49.95" at bounding box center [337, 200] width 101 height 16
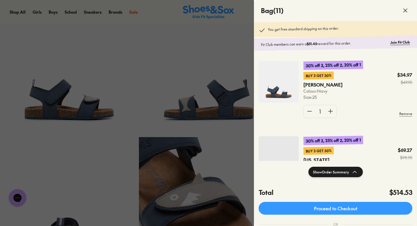
click at [406, 13] on icon at bounding box center [405, 10] width 7 height 7
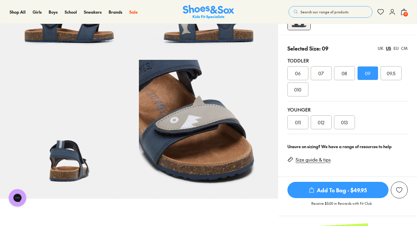
scroll to position [104, 0]
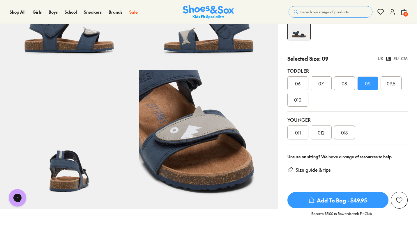
click at [403, 15] on span "11" at bounding box center [406, 14] width 6 height 6
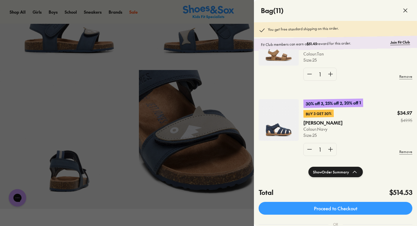
scroll to position [270, 0]
click at [273, 125] on img at bounding box center [278, 120] width 40 height 42
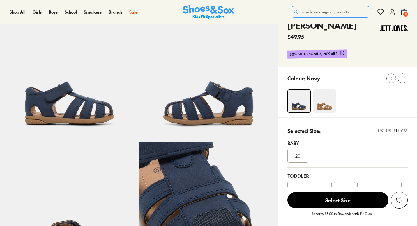
scroll to position [37, 0]
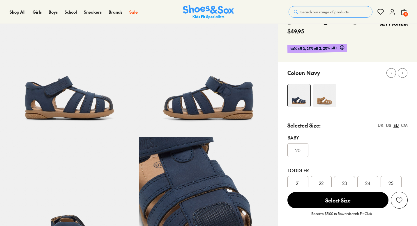
select select "*"
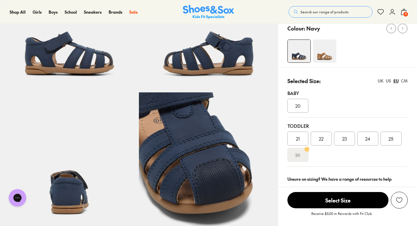
scroll to position [97, 0]
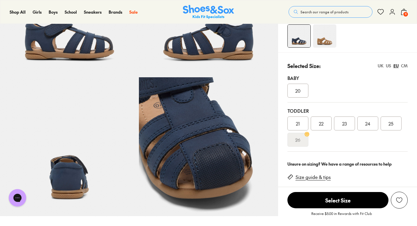
click at [404, 14] on span "11" at bounding box center [406, 14] width 6 height 6
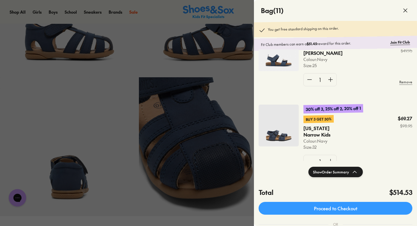
scroll to position [44, 0]
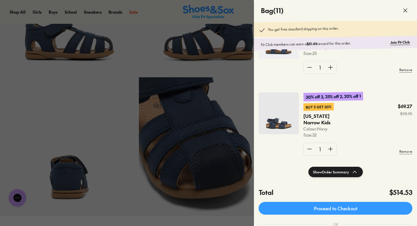
click at [278, 118] on img at bounding box center [278, 114] width 40 height 42
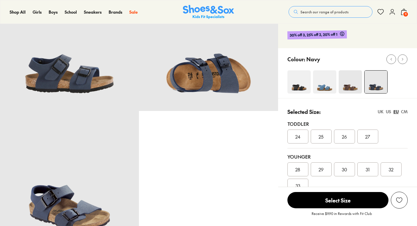
select select "*"
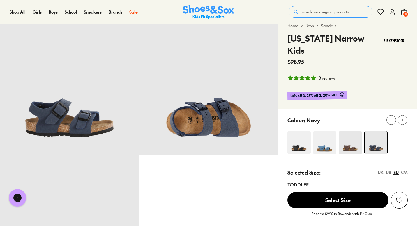
scroll to position [18, 0]
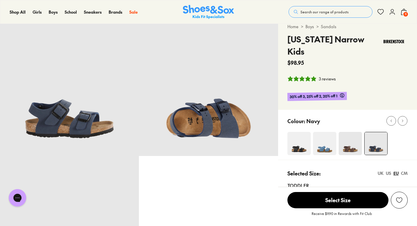
click at [403, 15] on span "11" at bounding box center [406, 14] width 6 height 6
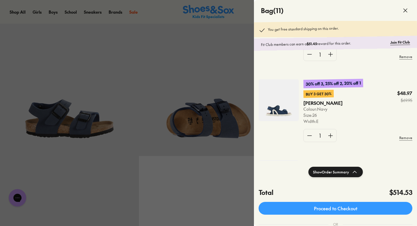
scroll to position [367, 0]
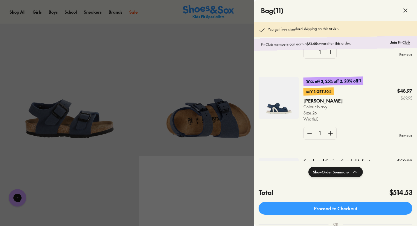
click at [279, 100] on img at bounding box center [278, 98] width 40 height 42
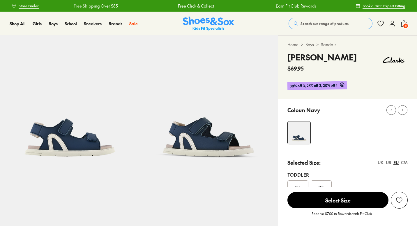
select select "*"
click at [405, 25] on span "11" at bounding box center [406, 26] width 6 height 6
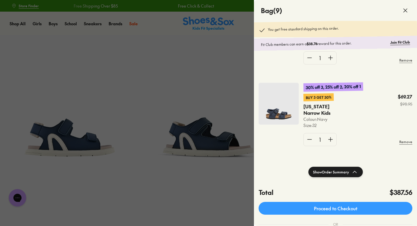
scroll to position [54, 0]
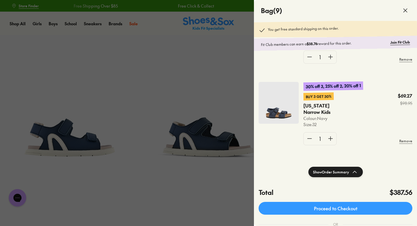
click at [277, 104] on img at bounding box center [278, 103] width 40 height 42
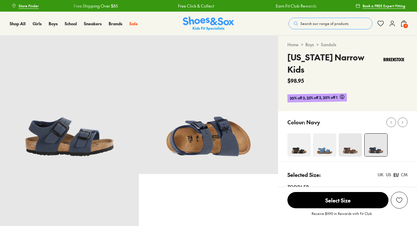
select select "*"
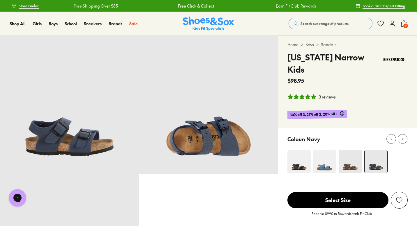
click at [323, 156] on img at bounding box center [324, 161] width 23 height 23
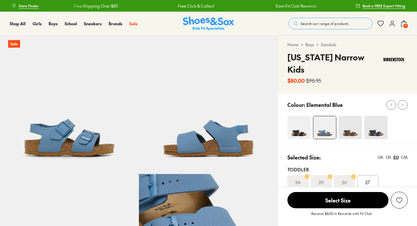
select select "*"
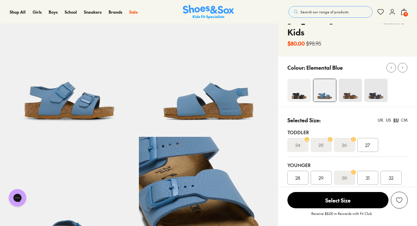
scroll to position [46, 0]
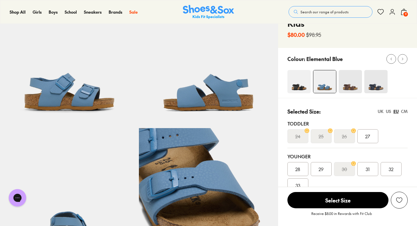
click at [388, 109] on div "US" at bounding box center [388, 112] width 5 height 6
click at [297, 70] on img at bounding box center [298, 81] width 23 height 23
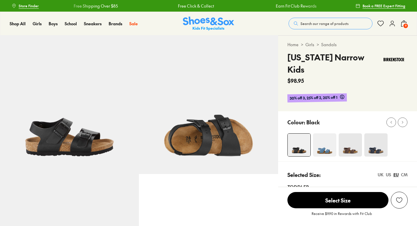
click at [349, 140] on img at bounding box center [350, 145] width 23 height 23
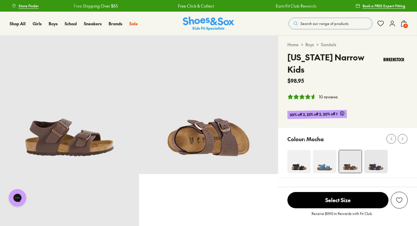
select select "*"
click at [387, 151] on div at bounding box center [352, 161] width 130 height 23
click at [378, 150] on img at bounding box center [375, 161] width 23 height 23
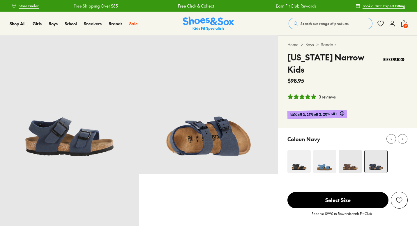
select select "*"
click at [302, 81] on div "Home > Boys > Sandals [US_STATE] Narrow Kids $98.95 3 reviews 30% off 3, 25% of…" at bounding box center [347, 82] width 139 height 92
click at [302, 94] on icon "5 stars, 3 ratings" at bounding box center [301, 96] width 5 height 5
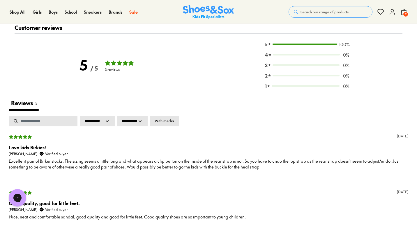
scroll to position [879, 0]
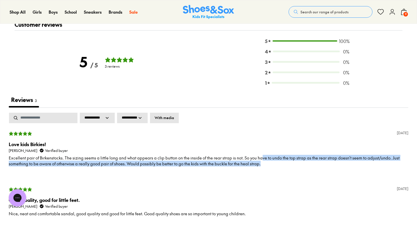
drag, startPoint x: 257, startPoint y: 145, endPoint x: 269, endPoint y: 153, distance: 14.6
click at [269, 155] on p "Excellent pair of Birkenstocks. The sizing seems a little long and what appears…" at bounding box center [208, 161] width 399 height 12
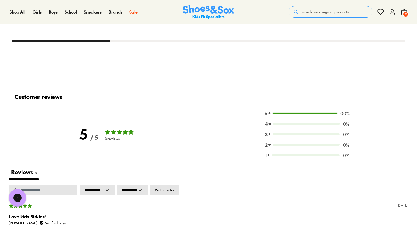
scroll to position [774, 0]
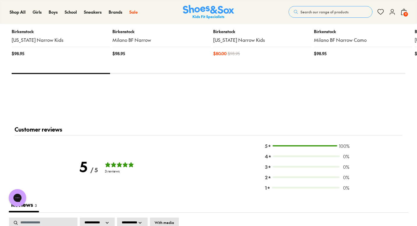
click at [404, 12] on span "9" at bounding box center [406, 14] width 6 height 6
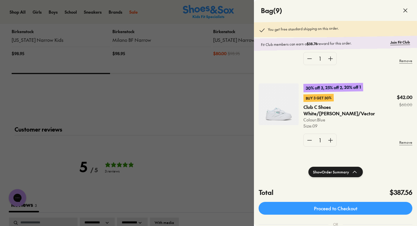
scroll to position [441, 0]
click at [405, 10] on use at bounding box center [404, 10] width 3 height 3
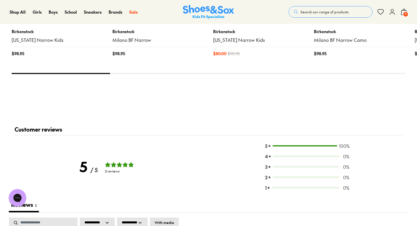
click at [319, 13] on span "Search our range of products" at bounding box center [324, 11] width 48 height 5
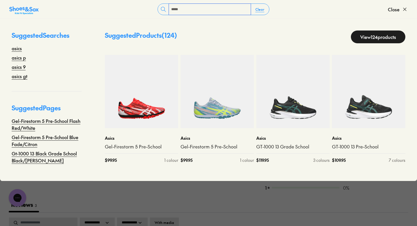
type input "*****"
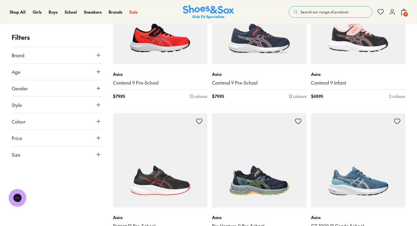
scroll to position [690, 0]
click at [405, 10] on use at bounding box center [403, 12] width 5 height 6
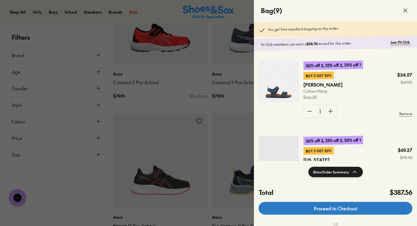
click at [336, 209] on link "Proceed to Checkout" at bounding box center [335, 208] width 154 height 13
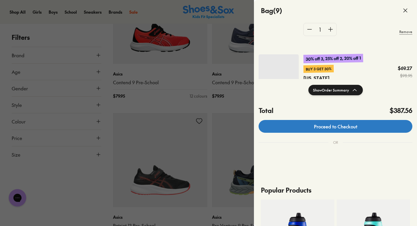
scroll to position [84, 0]
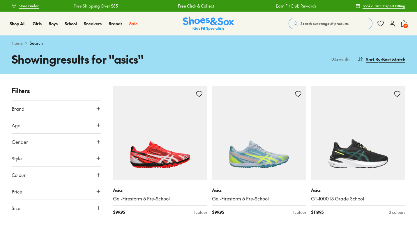
click at [392, 23] on icon at bounding box center [392, 23] width 7 height 7
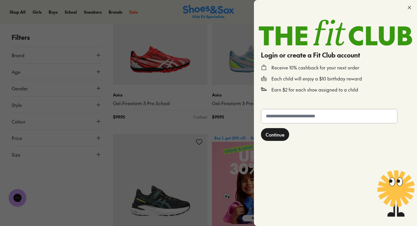
scroll to position [97, 0]
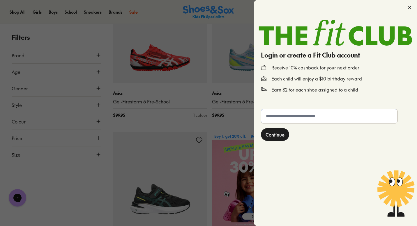
click at [307, 116] on input "text" at bounding box center [329, 116] width 136 height 14
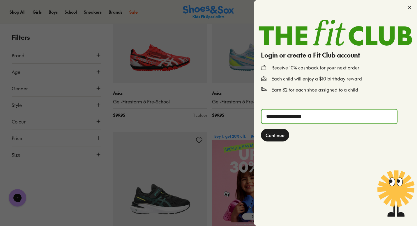
type input "**********"
click at [277, 133] on span "Continue" at bounding box center [274, 135] width 19 height 7
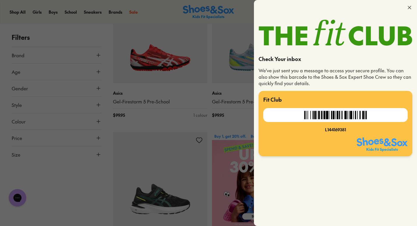
click at [411, 8] on icon at bounding box center [409, 8] width 6 height 6
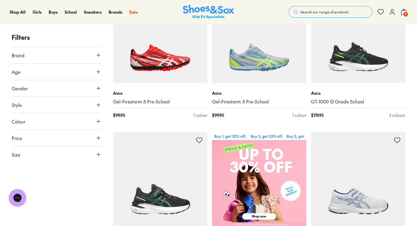
click at [394, 11] on icon at bounding box center [392, 11] width 7 height 7
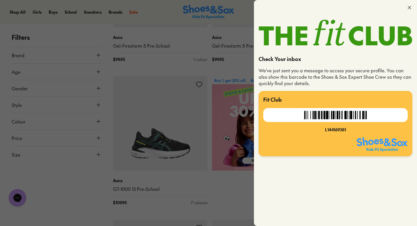
scroll to position [155, 0]
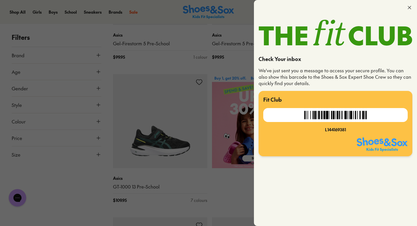
click at [371, 141] on img at bounding box center [382, 145] width 51 height 14
click at [353, 119] on img at bounding box center [335, 115] width 68 height 14
click at [410, 8] on icon at bounding box center [409, 8] width 6 height 6
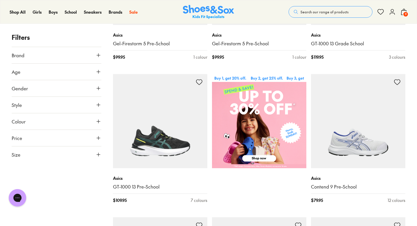
click at [394, 13] on use at bounding box center [392, 11] width 5 height 5
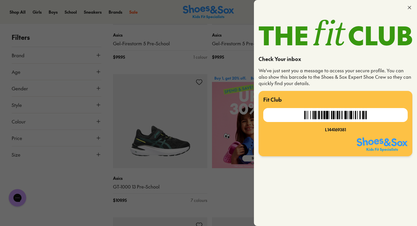
click at [373, 142] on img at bounding box center [382, 145] width 51 height 14
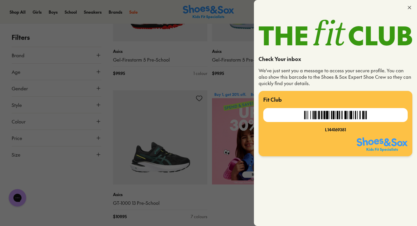
scroll to position [127, 0]
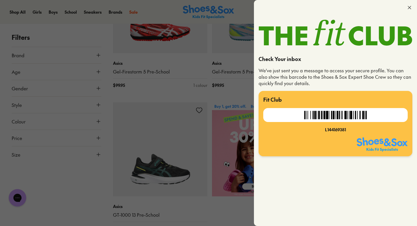
click at [409, 8] on icon at bounding box center [409, 8] width 6 height 6
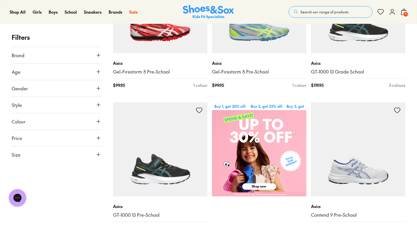
click at [405, 11] on span "9" at bounding box center [406, 14] width 6 height 6
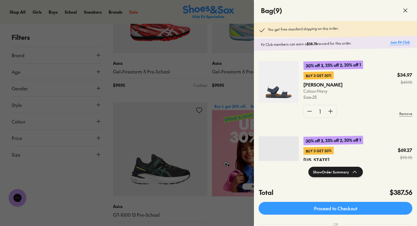
click at [400, 42] on link "Join Fit Club" at bounding box center [400, 43] width 20 height 6
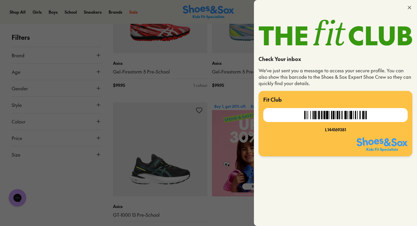
click at [355, 113] on img at bounding box center [335, 115] width 68 height 14
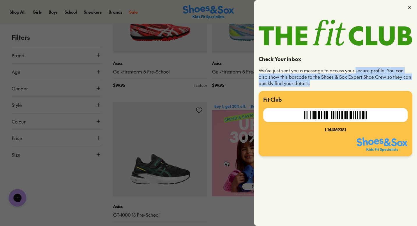
drag, startPoint x: 352, startPoint y: 69, endPoint x: 359, endPoint y: 82, distance: 14.8
click at [359, 82] on p "We've just sent you a message to access your secure profile. You can also show …" at bounding box center [335, 77] width 154 height 19
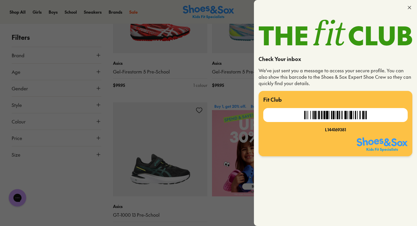
click at [409, 6] on icon at bounding box center [409, 8] width 6 height 6
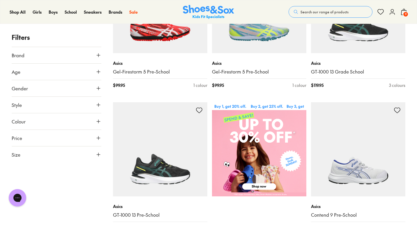
click at [406, 11] on use at bounding box center [403, 12] width 5 height 6
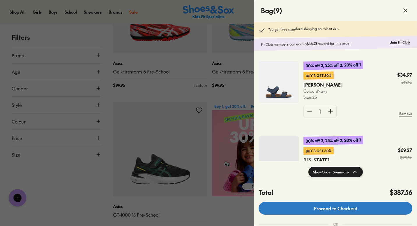
click at [342, 208] on link "Proceed to Checkout" at bounding box center [335, 208] width 154 height 13
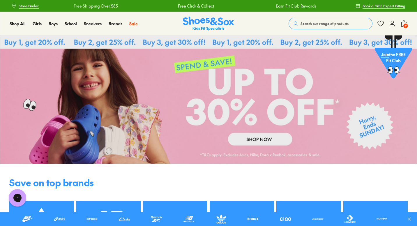
click at [392, 25] on icon at bounding box center [392, 23] width 7 height 7
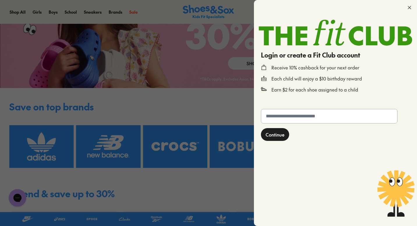
scroll to position [79, 0]
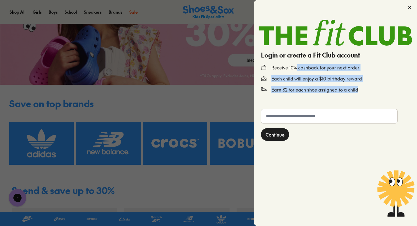
drag, startPoint x: 296, startPoint y: 68, endPoint x: 358, endPoint y: 89, distance: 65.4
click at [359, 90] on div "Receive 10% cashback for your next order Each child will enjoy a $10 birthday r…" at bounding box center [335, 76] width 149 height 33
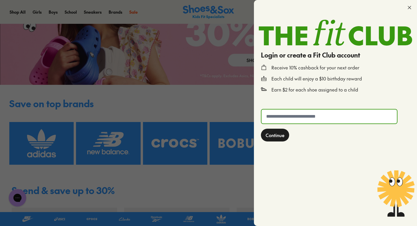
click at [293, 116] on input "text" at bounding box center [328, 117] width 135 height 14
type input "**********"
click at [272, 135] on span "Continue" at bounding box center [274, 135] width 19 height 7
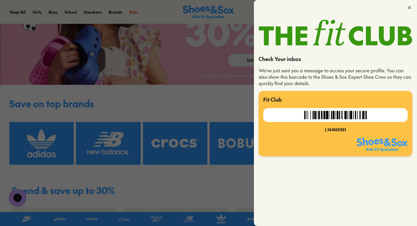
click at [325, 108] on img at bounding box center [335, 115] width 68 height 14
click at [408, 5] on icon at bounding box center [409, 8] width 6 height 6
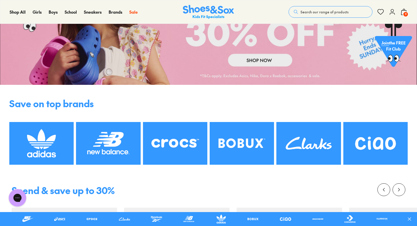
click at [391, 12] on icon at bounding box center [392, 11] width 7 height 7
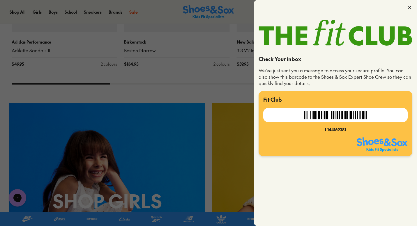
scroll to position [362, 0]
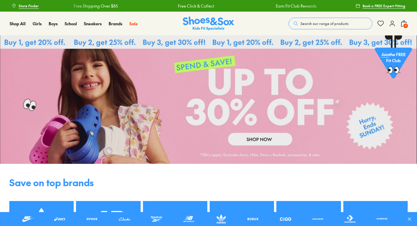
click at [405, 23] on span "9" at bounding box center [406, 26] width 6 height 6
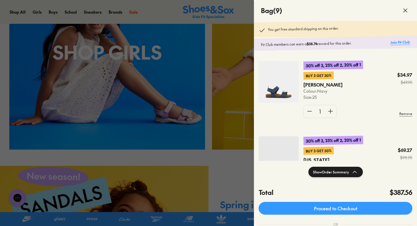
click at [397, 42] on link "Join Fit Club" at bounding box center [400, 43] width 20 height 6
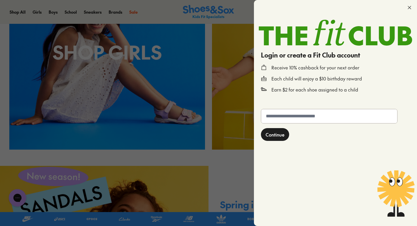
click at [409, 8] on icon at bounding box center [409, 8] width 6 height 6
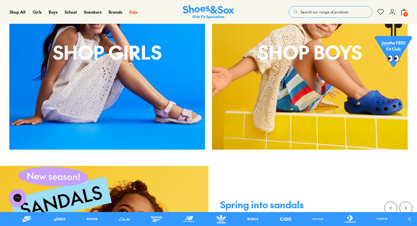
click at [400, 14] on div "Search our range of products Clear Close Popular Searches crocs asics nike bobu…" at bounding box center [347, 12] width 119 height 13
click at [406, 14] on span "9" at bounding box center [406, 14] width 6 height 6
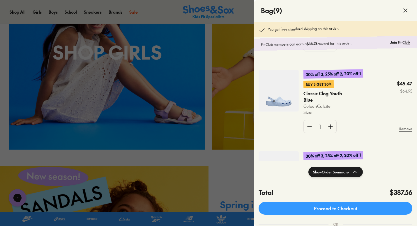
scroll to position [605, 0]
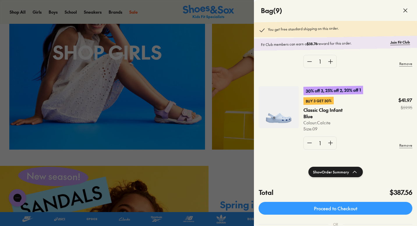
click at [404, 15] on span at bounding box center [405, 10] width 16 height 16
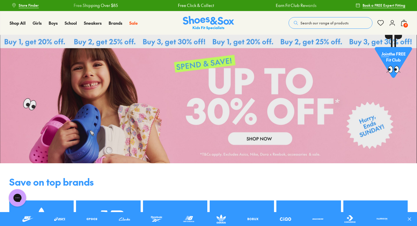
scroll to position [0, 0]
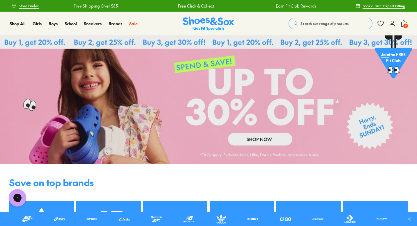
click at [401, 27] on icon at bounding box center [403, 23] width 7 height 7
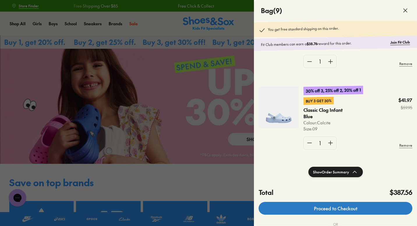
click at [325, 210] on link "Proceed to Checkout" at bounding box center [335, 208] width 154 height 13
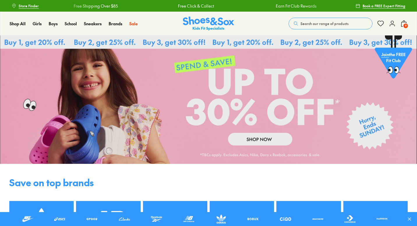
click at [392, 25] on icon at bounding box center [392, 23] width 7 height 7
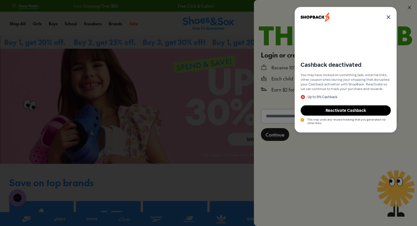
click at [387, 16] on icon at bounding box center [388, 17] width 3 height 3
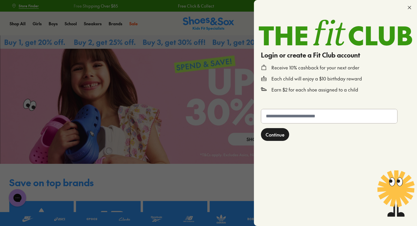
click at [411, 8] on icon at bounding box center [409, 8] width 6 height 6
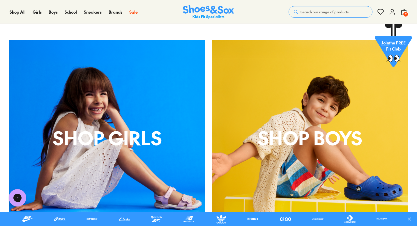
scroll to position [425, 0]
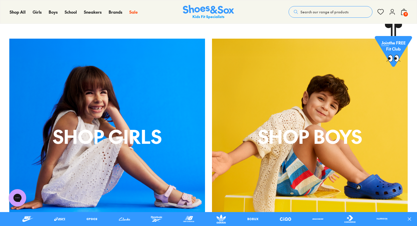
click at [403, 14] on span "9" at bounding box center [406, 14] width 6 height 6
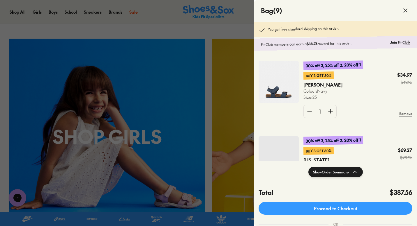
click at [406, 9] on use at bounding box center [404, 10] width 3 height 3
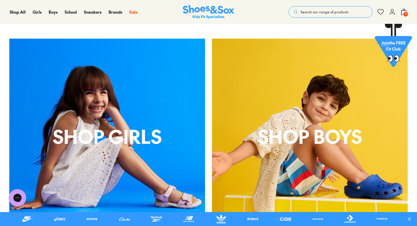
click at [391, 13] on icon at bounding box center [392, 11] width 7 height 7
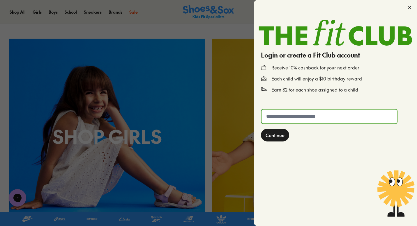
click at [338, 119] on input "text" at bounding box center [328, 117] width 135 height 14
type input "**********"
click at [277, 135] on span "Continue" at bounding box center [274, 135] width 19 height 7
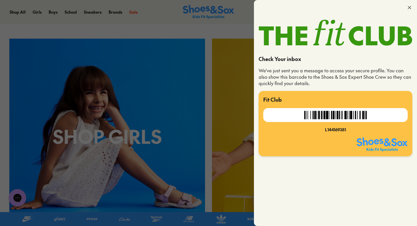
click at [411, 7] on icon at bounding box center [409, 8] width 6 height 6
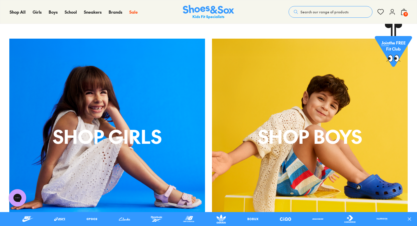
click at [403, 12] on span "9" at bounding box center [406, 14] width 6 height 6
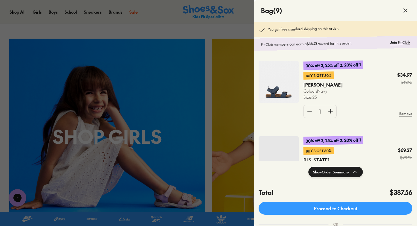
click at [277, 127] on div "30% off 3, 25% off 2, 20% off 1 Buy 3 Get 30% Cain Colour: Navy Size : 25 $34.9…" at bounding box center [335, 91] width 163 height 75
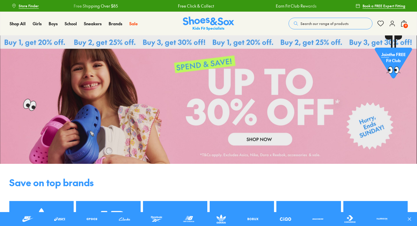
click at [405, 22] on use at bounding box center [403, 24] width 5 height 6
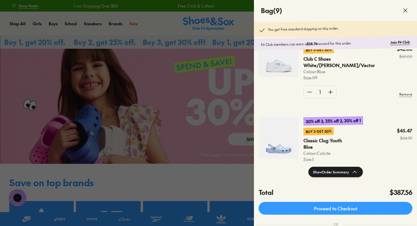
scroll to position [605, 0]
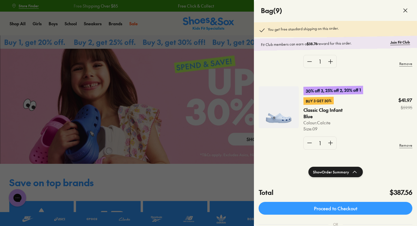
click at [405, 8] on icon at bounding box center [405, 10] width 7 height 7
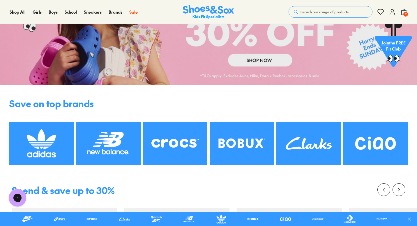
scroll to position [0, 0]
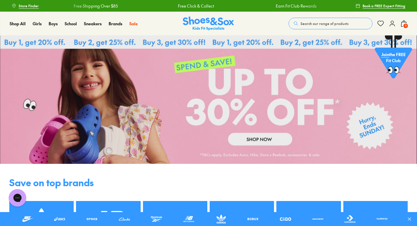
click at [406, 26] on span "9" at bounding box center [406, 26] width 6 height 6
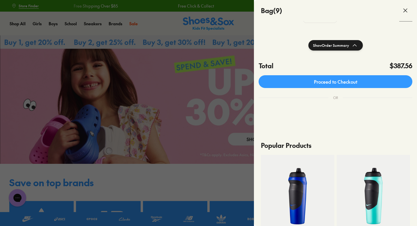
scroll to position [141, 0]
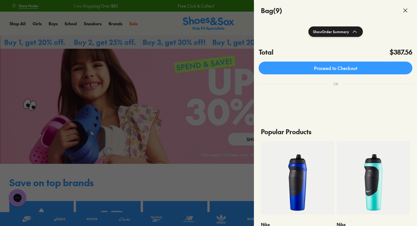
click at [349, 30] on button "Show Order Summary" at bounding box center [335, 31] width 54 height 10
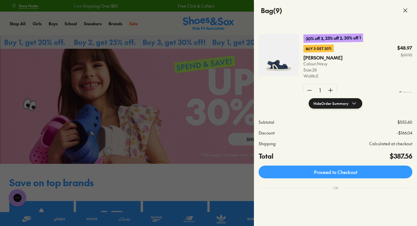
scroll to position [339, 0]
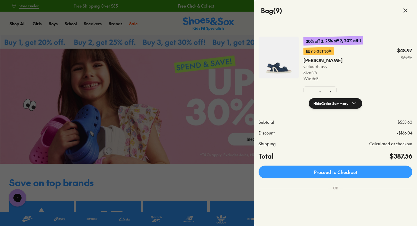
click at [279, 62] on img at bounding box center [278, 58] width 40 height 42
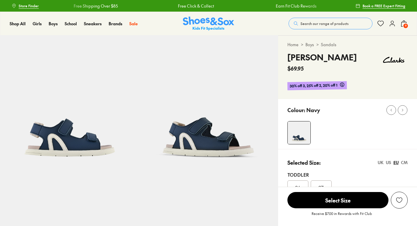
scroll to position [77, 0]
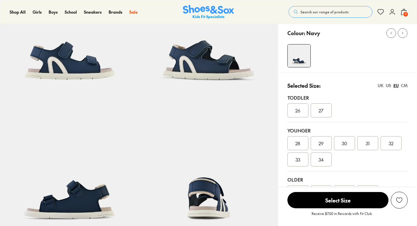
click at [388, 87] on div "US" at bounding box center [388, 86] width 5 height 6
select select "*"
click at [396, 86] on div "EU" at bounding box center [395, 86] width 5 height 6
click at [391, 86] on div "UK US EU CM" at bounding box center [393, 86] width 30 height 6
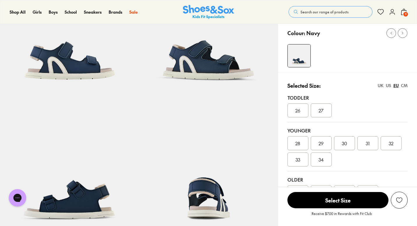
click at [390, 86] on div "US" at bounding box center [388, 86] width 5 height 6
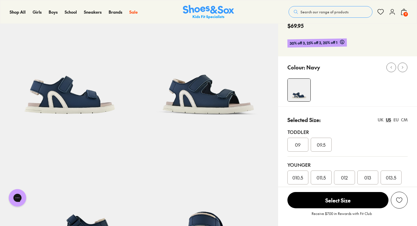
scroll to position [41, 0]
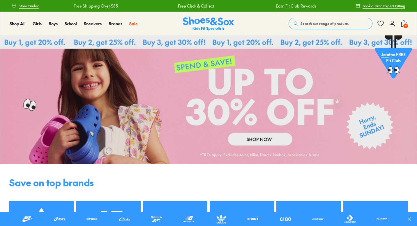
click at [406, 22] on use at bounding box center [403, 24] width 5 height 6
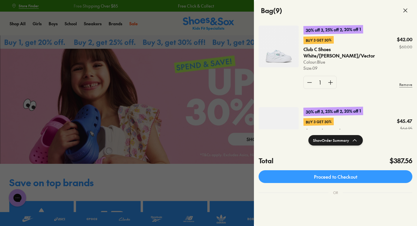
scroll to position [469, 0]
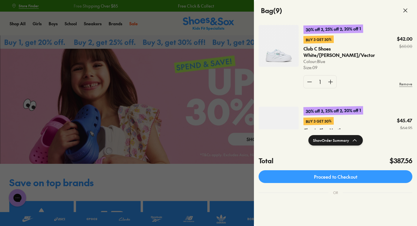
click at [406, 8] on icon at bounding box center [405, 10] width 7 height 7
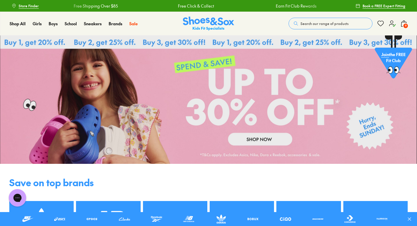
click at [403, 23] on icon at bounding box center [403, 23] width 7 height 7
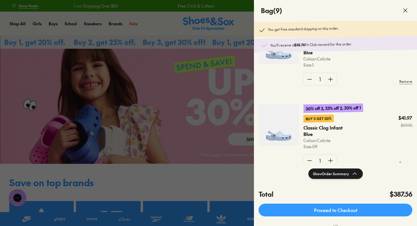
scroll to position [605, 0]
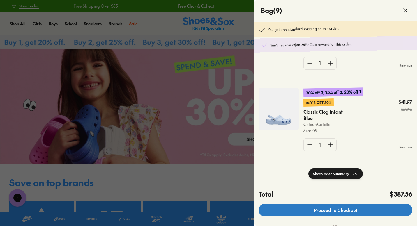
click at [336, 213] on link "Proceed to Checkout" at bounding box center [335, 210] width 154 height 13
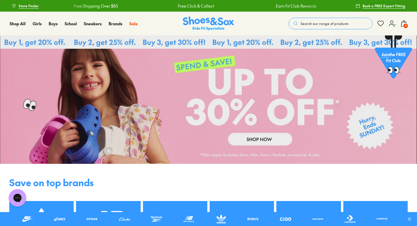
click at [405, 25] on span "9" at bounding box center [406, 26] width 6 height 6
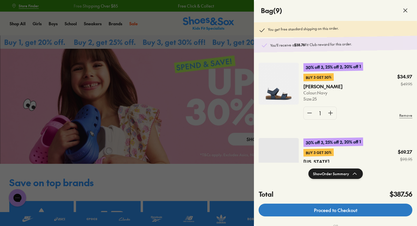
click at [340, 212] on link "Proceed to Checkout" at bounding box center [335, 210] width 154 height 13
